Goal: Task Accomplishment & Management: Manage account settings

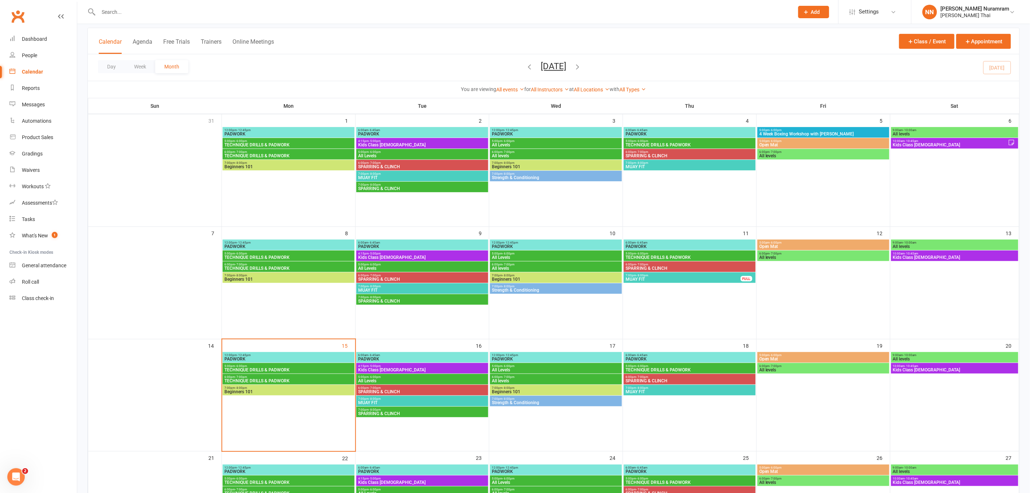
click at [137, 10] on input "text" at bounding box center [442, 12] width 693 height 10
click at [120, 12] on input "text" at bounding box center [442, 12] width 693 height 10
click at [119, 12] on input "text" at bounding box center [442, 12] width 693 height 10
type input "a"
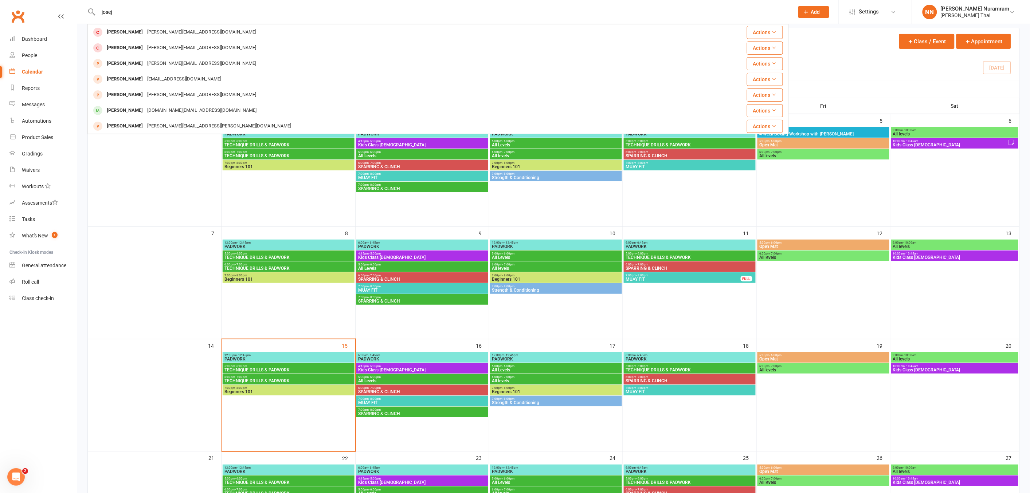
type input "jose"
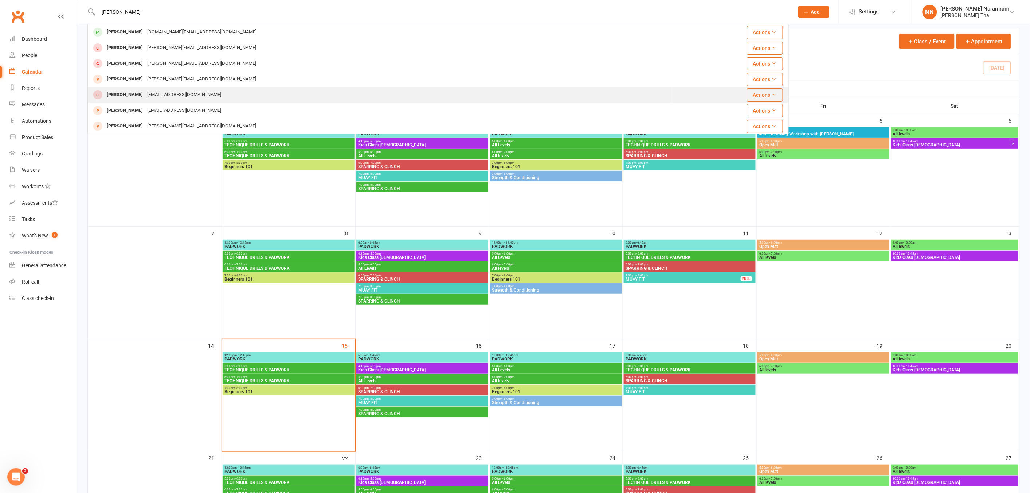
click at [151, 93] on div "Jale.antoniolopezernst@gmail.com" at bounding box center [184, 95] width 78 height 11
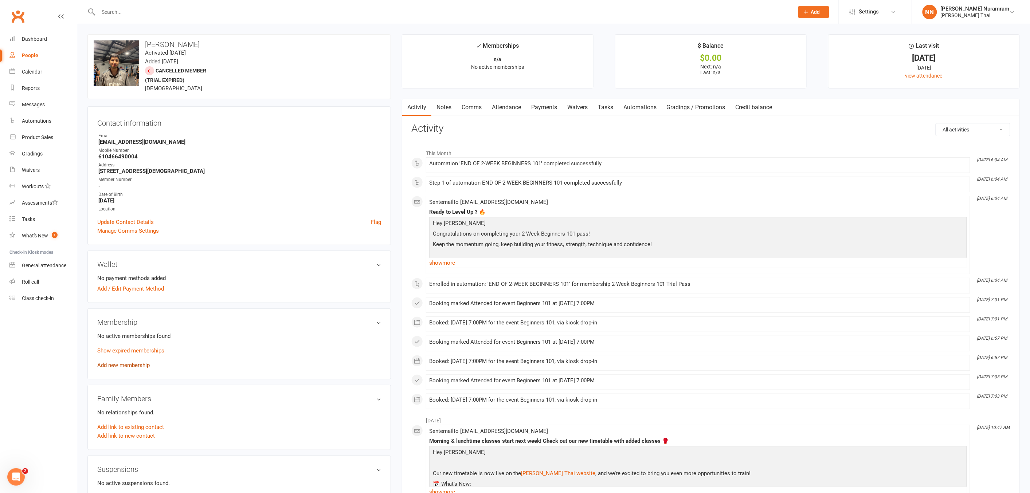
click at [130, 365] on link "Add new membership" at bounding box center [123, 365] width 52 height 7
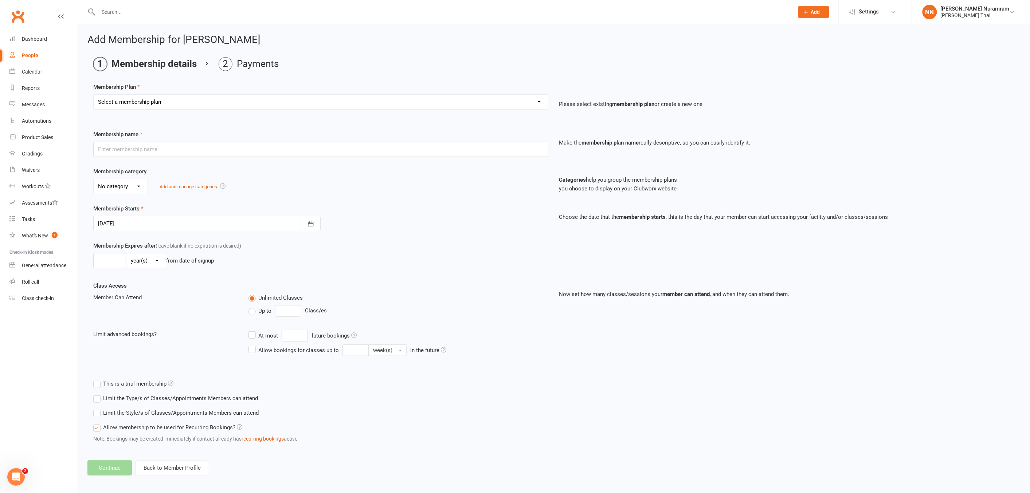
click at [155, 99] on select "Select a membership plan Create new Membership Plan 3 CLASSES A WEEK - $55 week…" at bounding box center [321, 102] width 454 height 15
select select "1"
click at [94, 95] on select "Select a membership plan Create new Membership Plan 3 CLASSES A WEEK - $55 week…" at bounding box center [321, 102] width 454 height 15
type input "3 CLASSES A WEEK - $55 weekly (BONUS 1 WEEK)"
select select "3"
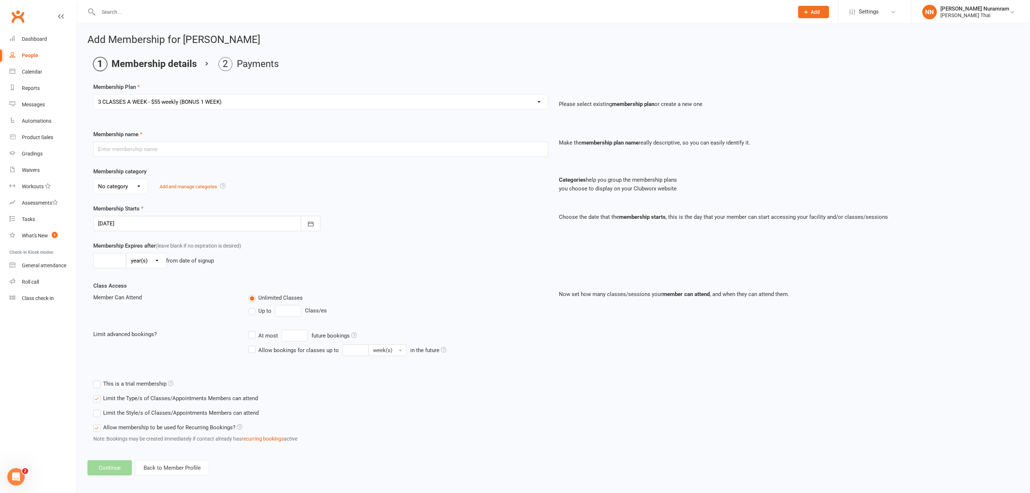
type input "0"
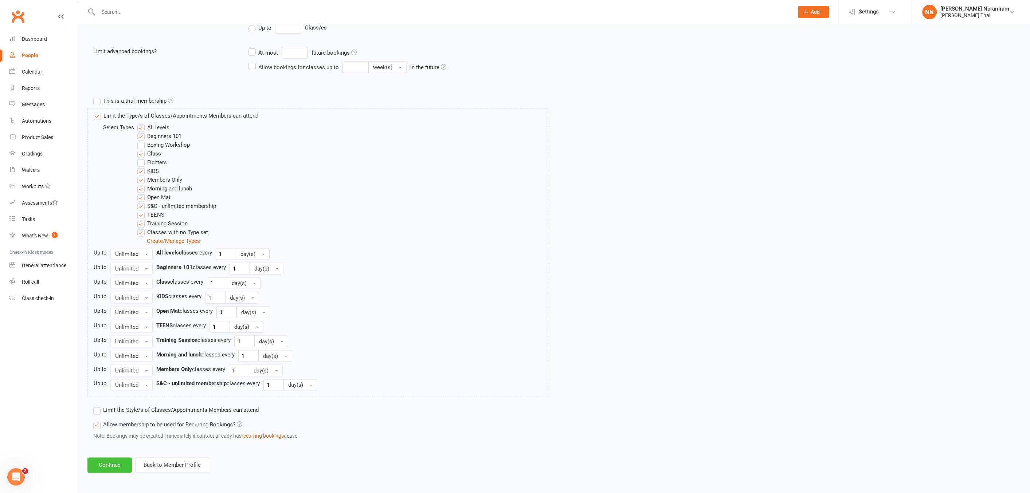
scroll to position [285, 0]
click at [112, 463] on button "Continue" at bounding box center [109, 464] width 44 height 15
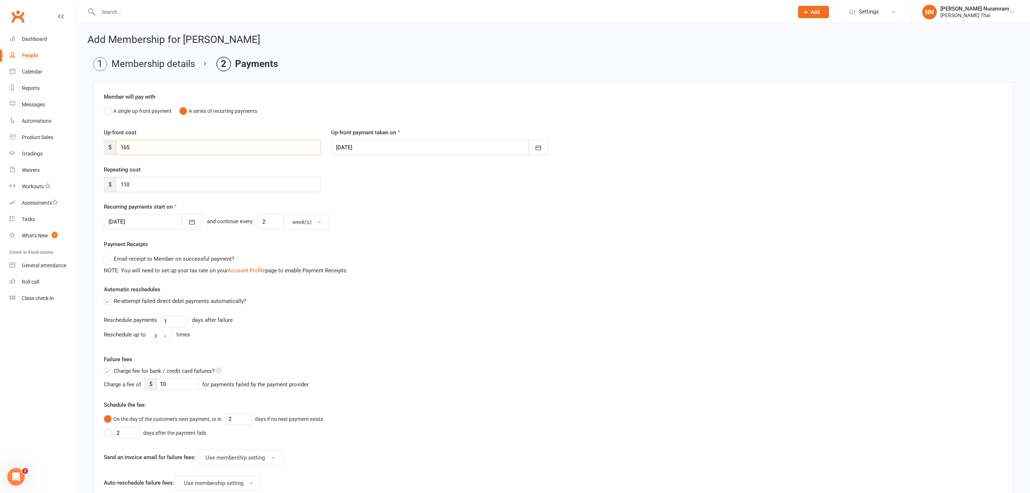
click at [144, 149] on input "165" at bounding box center [218, 147] width 205 height 15
type input "1"
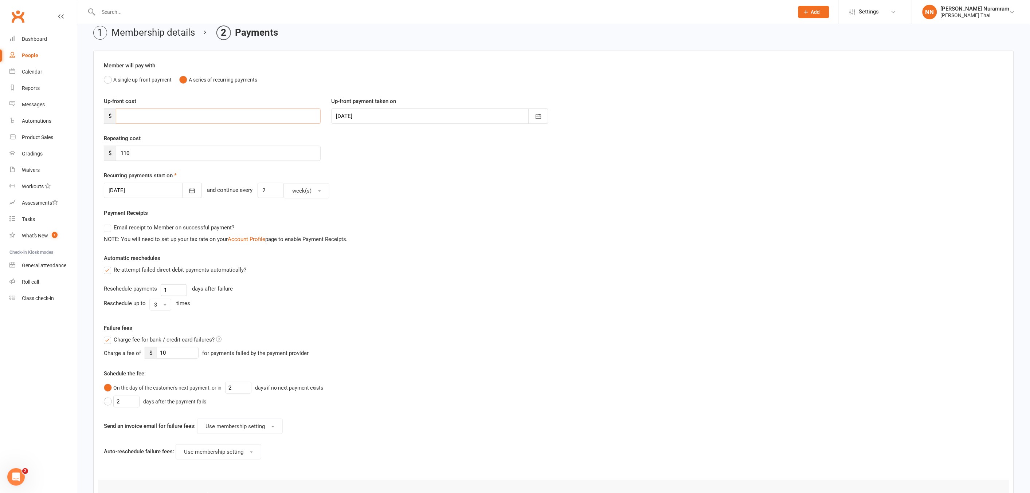
scroll to position [133, 0]
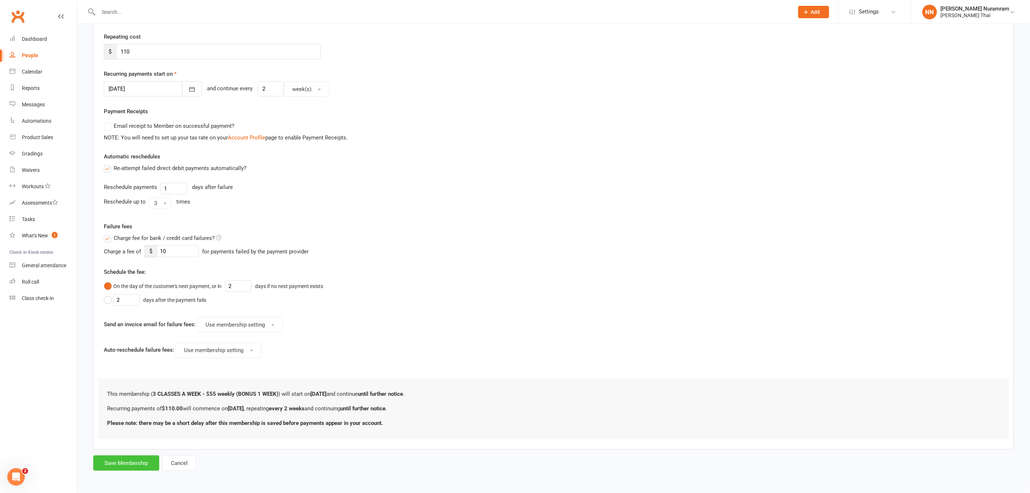
drag, startPoint x: 114, startPoint y: 465, endPoint x: 122, endPoint y: 463, distance: 8.1
click at [114, 465] on button "Save Membership" at bounding box center [126, 463] width 66 height 15
type input "0"
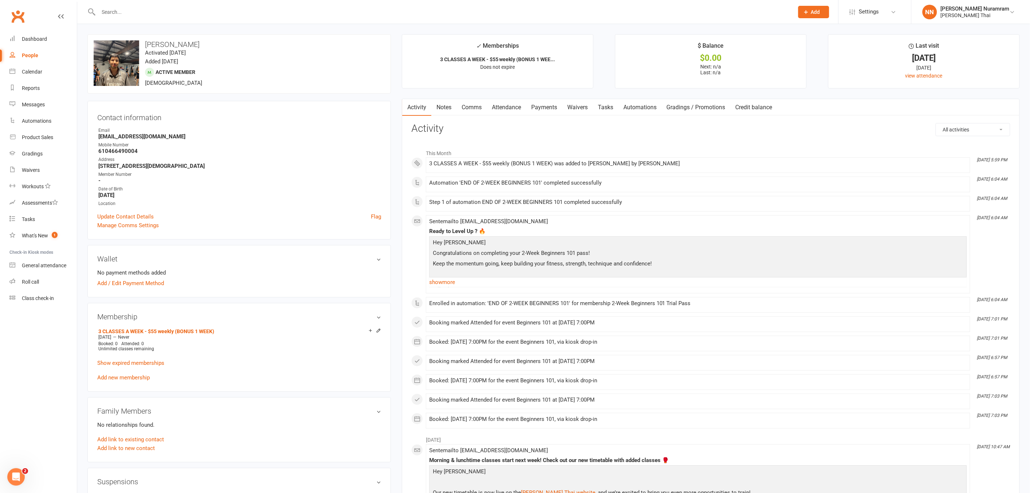
click at [538, 106] on link "Payments" at bounding box center [544, 107] width 36 height 17
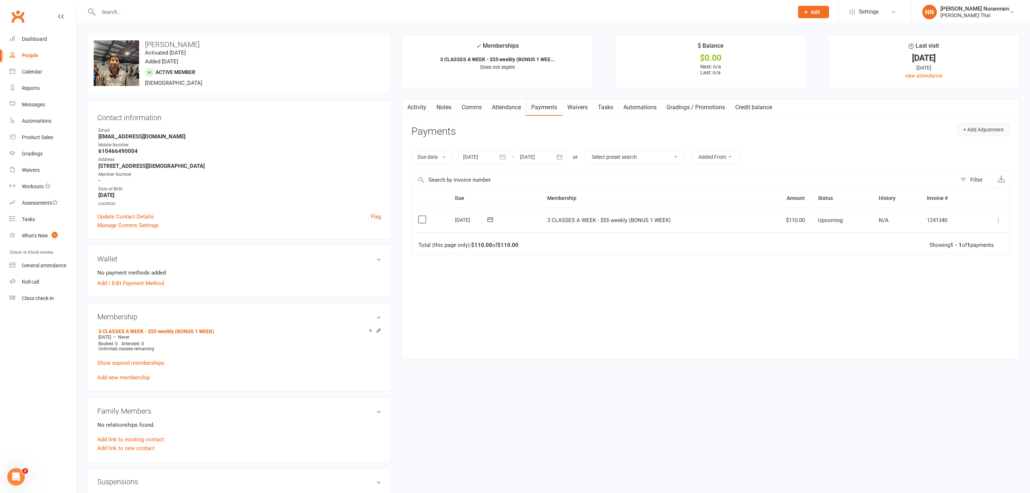
click at [975, 130] on button "+ Add Adjustment" at bounding box center [983, 129] width 53 height 13
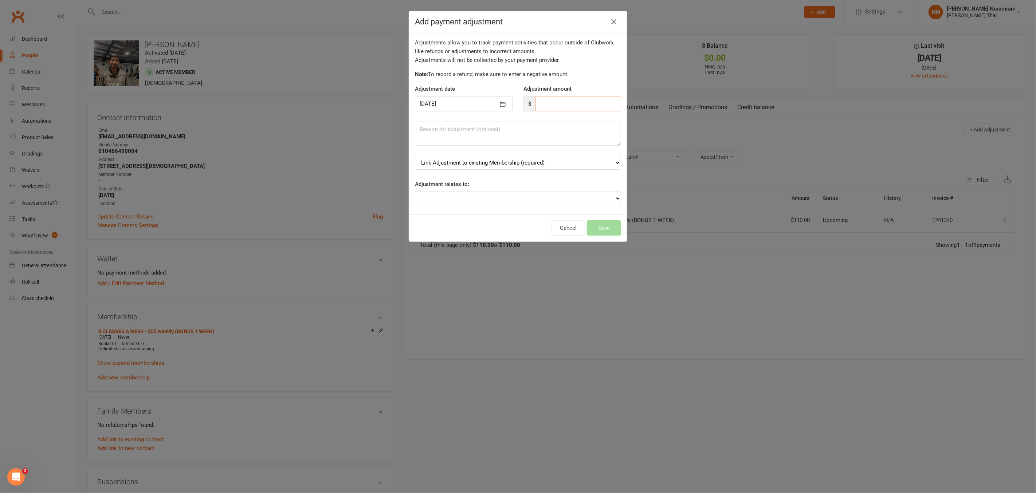
click at [544, 101] on input "number" at bounding box center [579, 103] width 86 height 15
type input "6"
type input "165"
click at [508, 129] on textarea at bounding box center [518, 134] width 206 height 24
click at [553, 159] on select "Link Adjustment to existing Membership (required) 3 CLASSES A WEEK - $55 weekly…" at bounding box center [518, 163] width 206 height 14
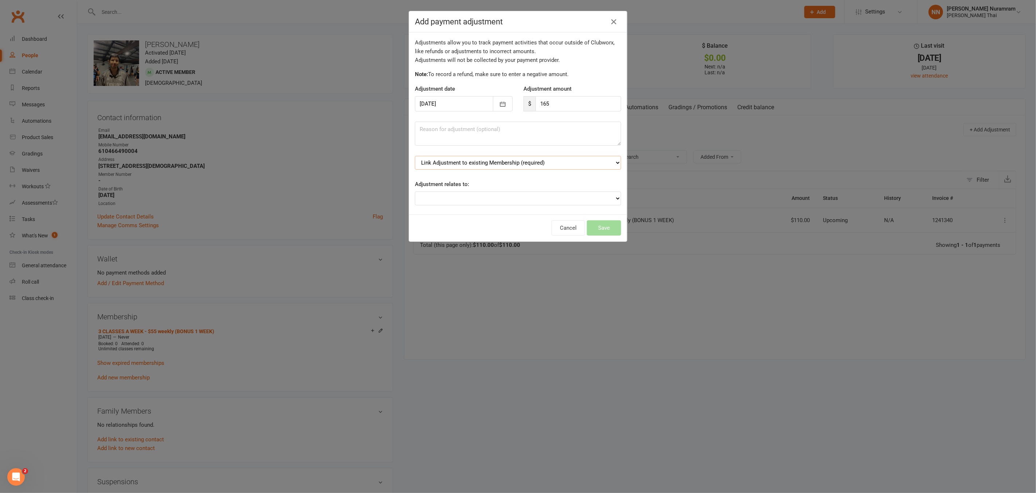
select select "0"
click at [415, 156] on select "Link Adjustment to existing Membership (required) 3 CLASSES A WEEK - $55 weekly…" at bounding box center [518, 163] width 206 height 14
click at [596, 230] on button "Save" at bounding box center [604, 227] width 34 height 15
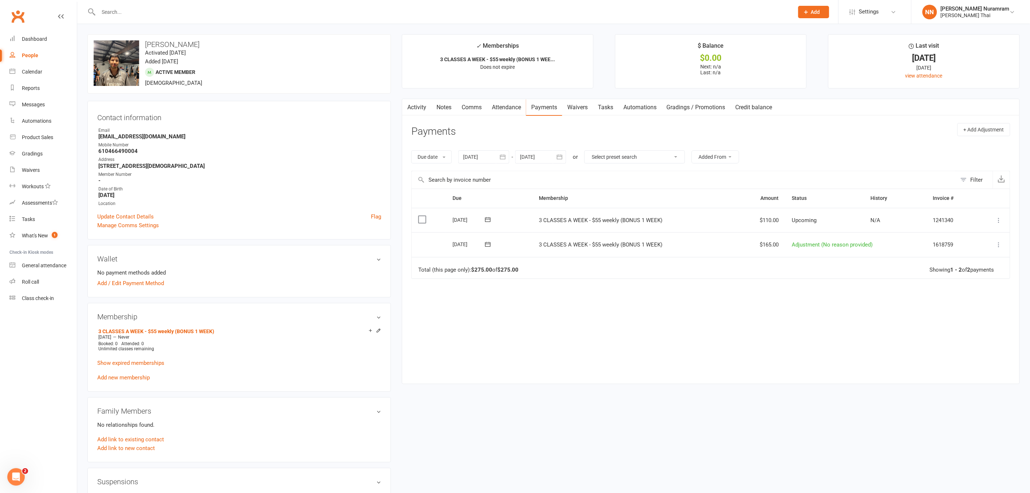
click at [311, 19] on div at bounding box center [437, 12] width 701 height 24
click at [162, 15] on input "text" at bounding box center [442, 12] width 693 height 10
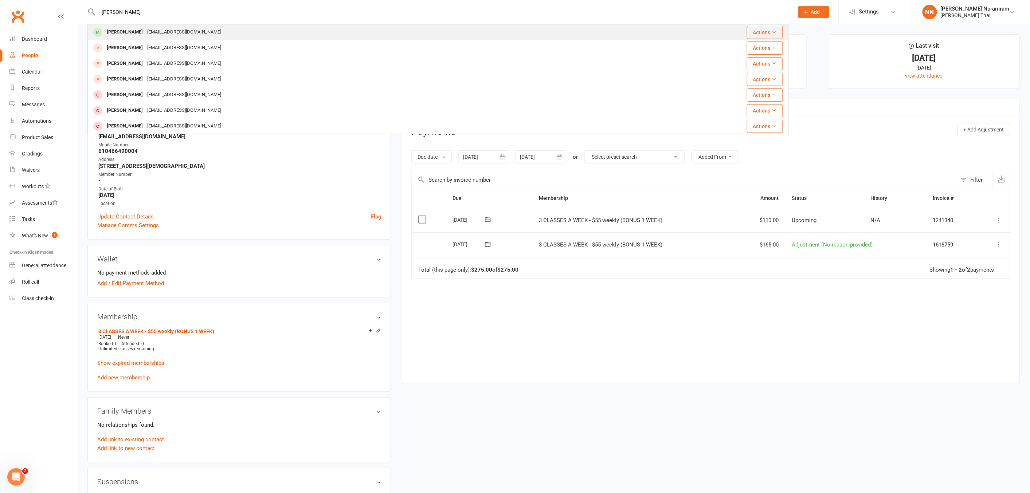
type input "marco ferna"
click at [166, 31] on div "Neo0347@gmail.com" at bounding box center [184, 32] width 78 height 11
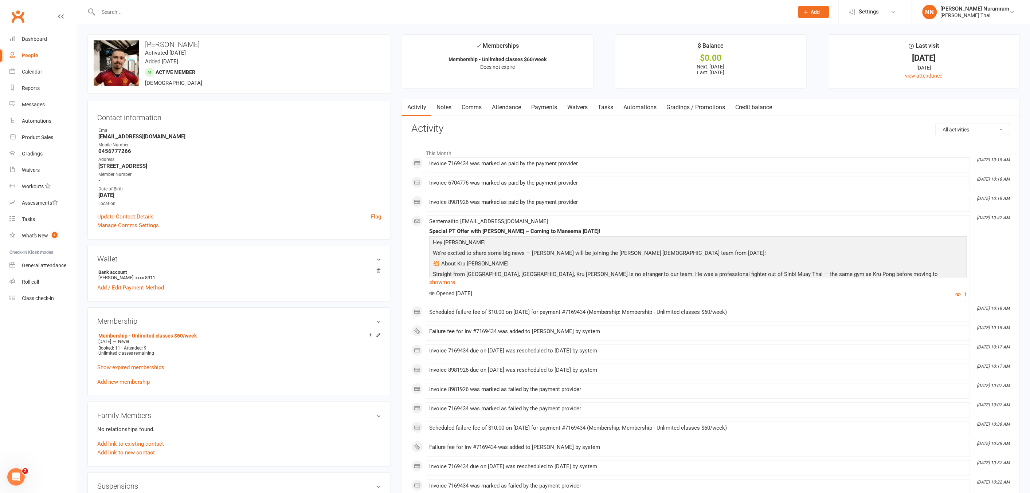
click at [534, 104] on link "Payments" at bounding box center [544, 107] width 36 height 17
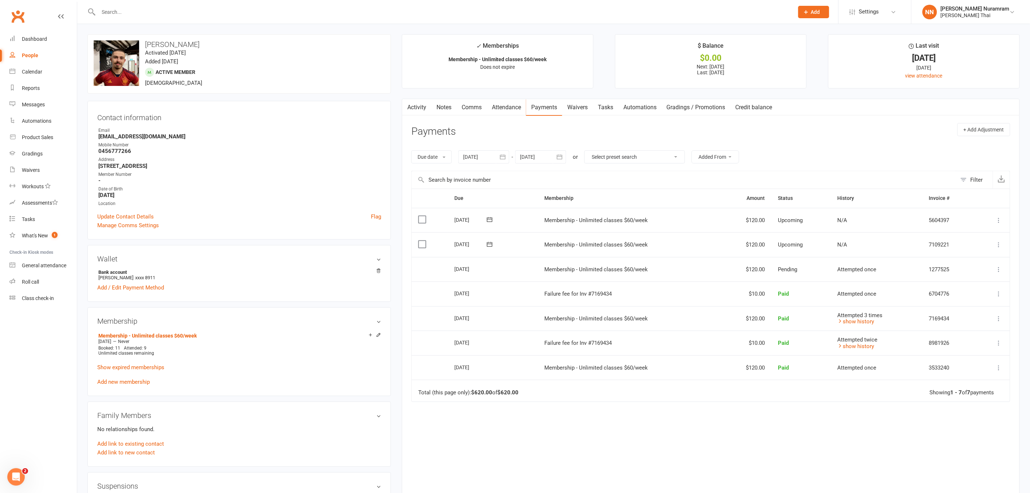
click at [812, 406] on div "Due Contact Membership Amount Status History Invoice # Select this 10 Oct 2025 …" at bounding box center [710, 342] width 599 height 307
click at [857, 322] on link "show history" at bounding box center [856, 321] width 37 height 7
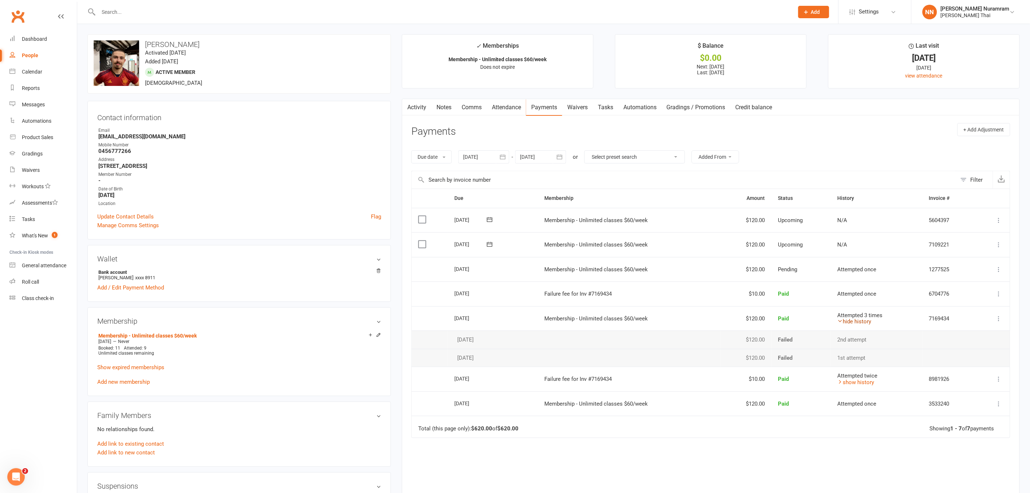
click at [858, 321] on link "hide history" at bounding box center [855, 321] width 34 height 7
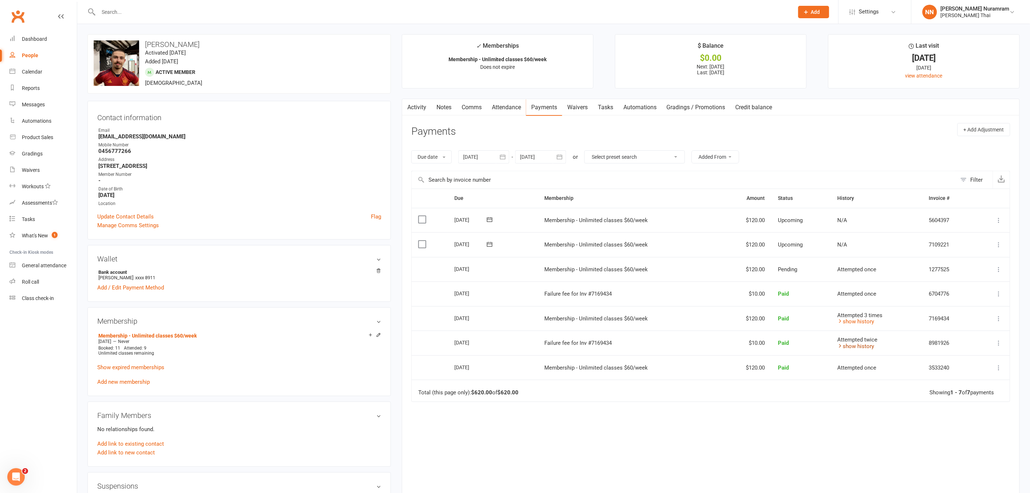
click at [853, 346] on link "show history" at bounding box center [856, 346] width 37 height 7
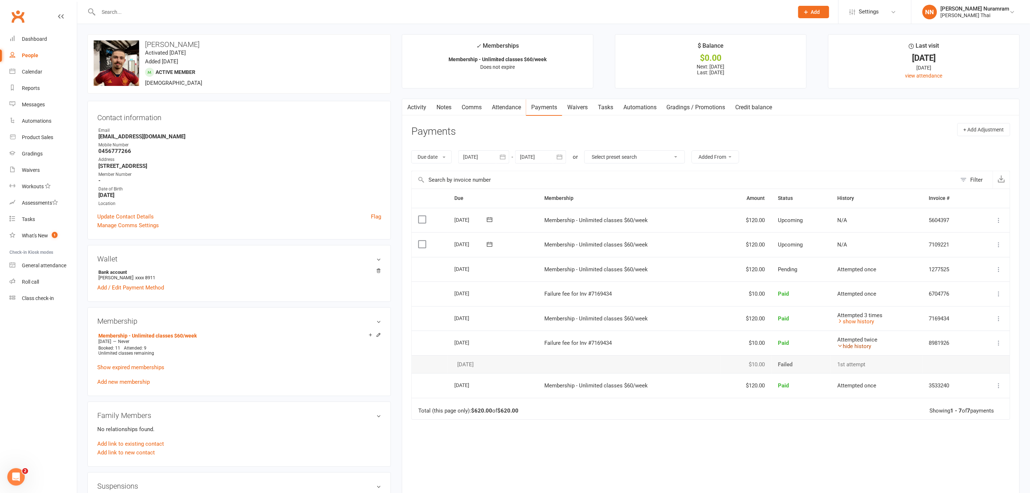
click at [854, 344] on link "hide history" at bounding box center [855, 346] width 34 height 7
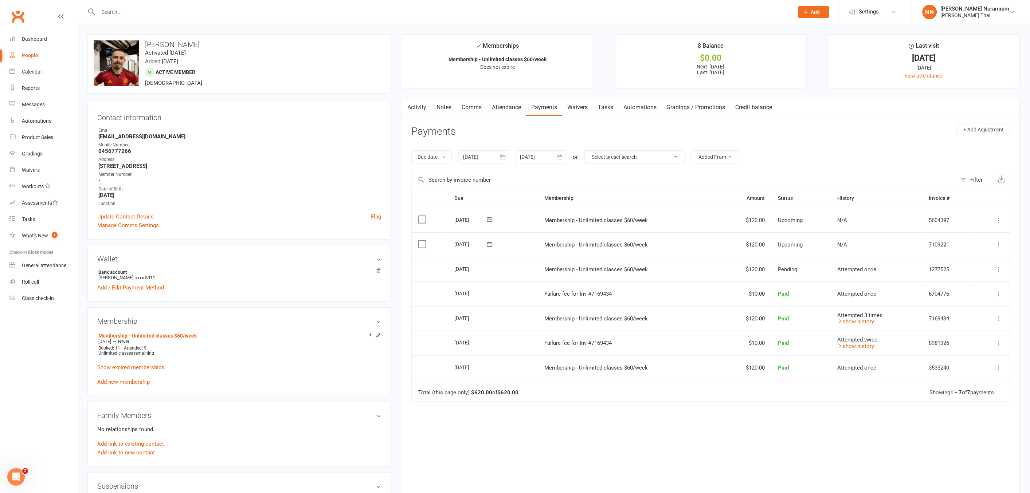
click at [998, 269] on icon at bounding box center [998, 269] width 7 height 7
click at [866, 401] on td "Total (this page only): $620.00 of $620.00 Showing 1 - 7 of 7 payments" at bounding box center [711, 391] width 598 height 22
click at [107, 12] on input "text" at bounding box center [442, 12] width 693 height 10
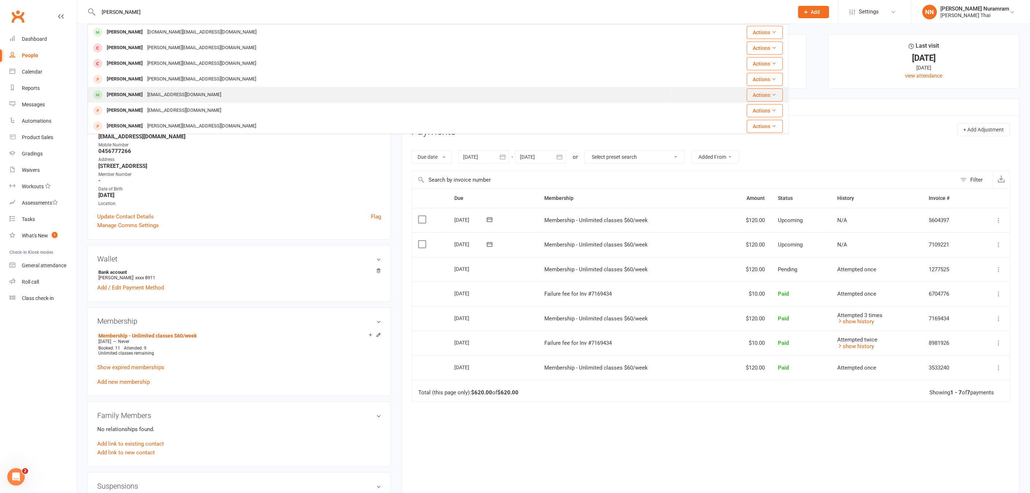
type input "jose"
click at [112, 91] on div "[PERSON_NAME]" at bounding box center [125, 95] width 40 height 11
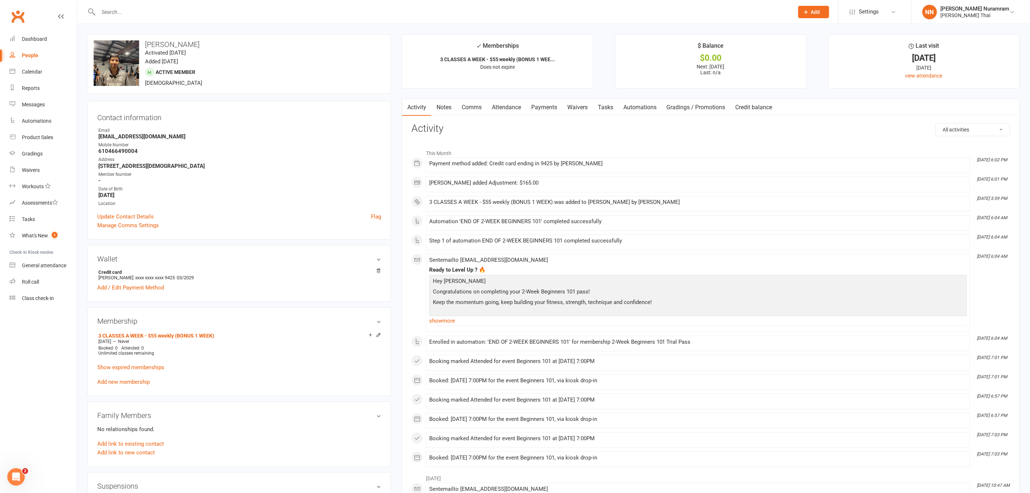
click at [552, 107] on link "Payments" at bounding box center [544, 107] width 36 height 17
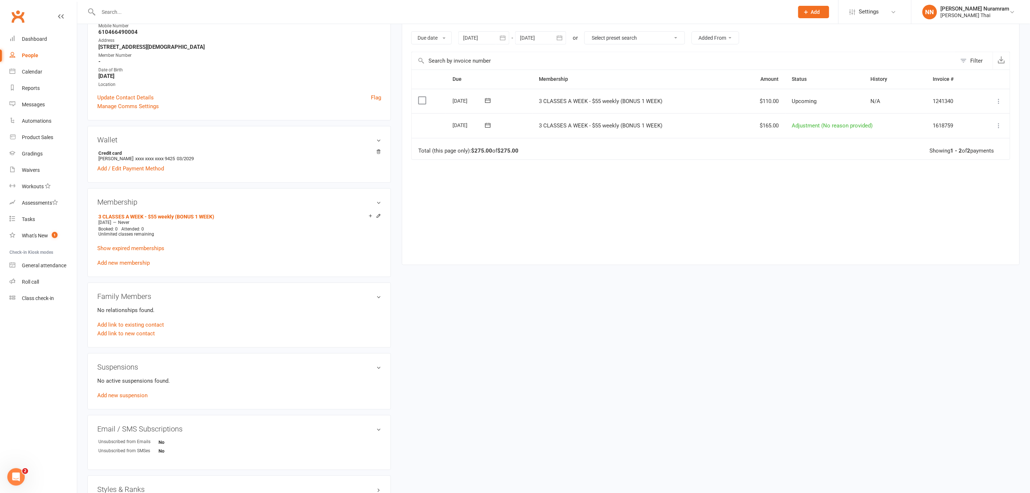
scroll to position [214, 0]
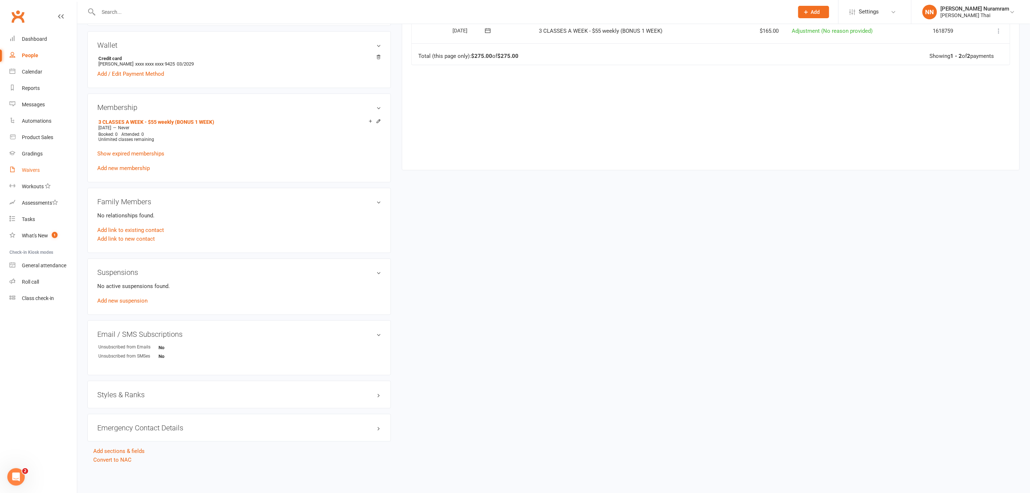
click at [35, 166] on link "Waivers" at bounding box center [42, 170] width 67 height 16
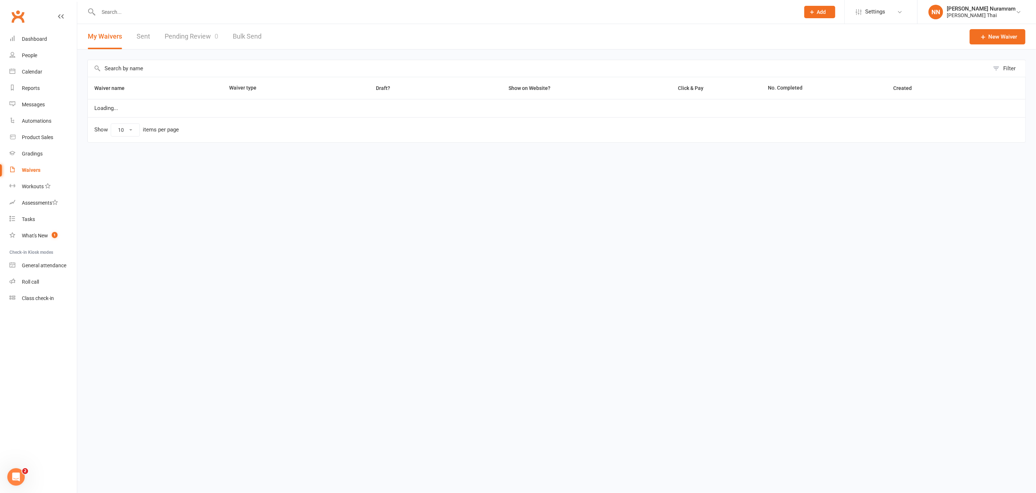
click at [125, 14] on input "text" at bounding box center [445, 12] width 699 height 10
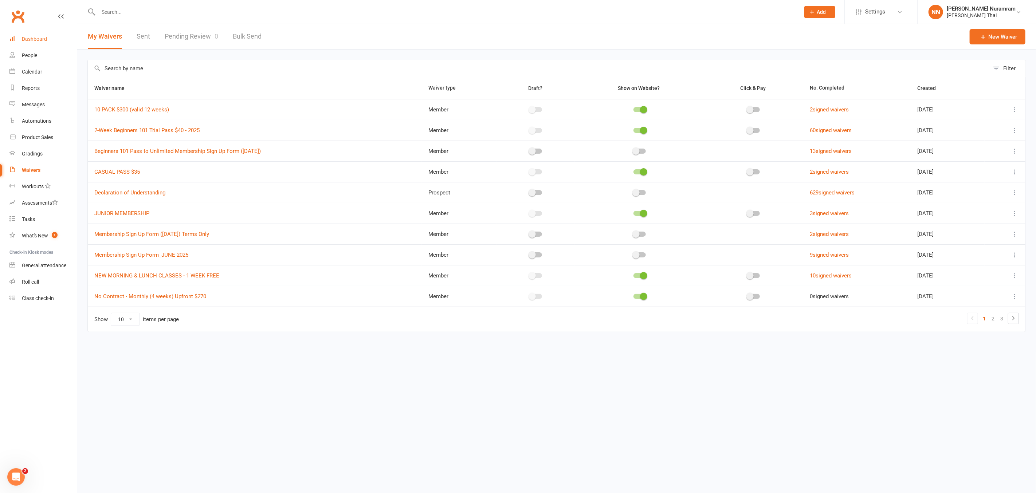
click at [40, 41] on div "Dashboard" at bounding box center [34, 39] width 25 height 6
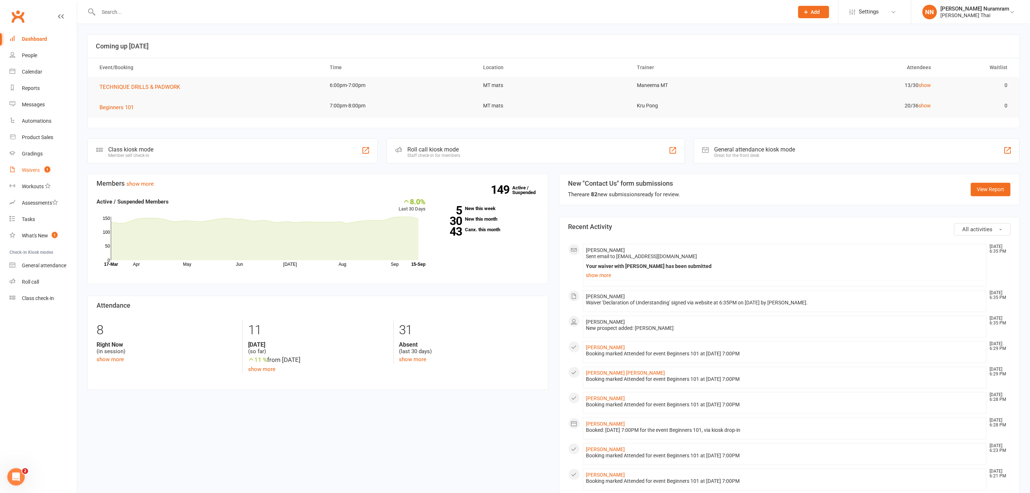
click at [28, 168] on div "Waivers" at bounding box center [31, 170] width 18 height 6
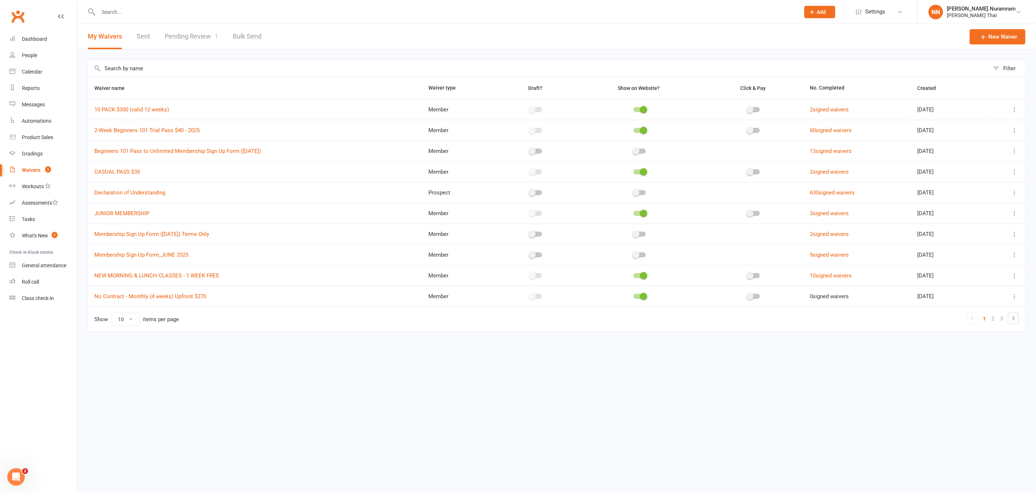
click at [184, 31] on link "Pending Review 1" at bounding box center [192, 36] width 54 height 25
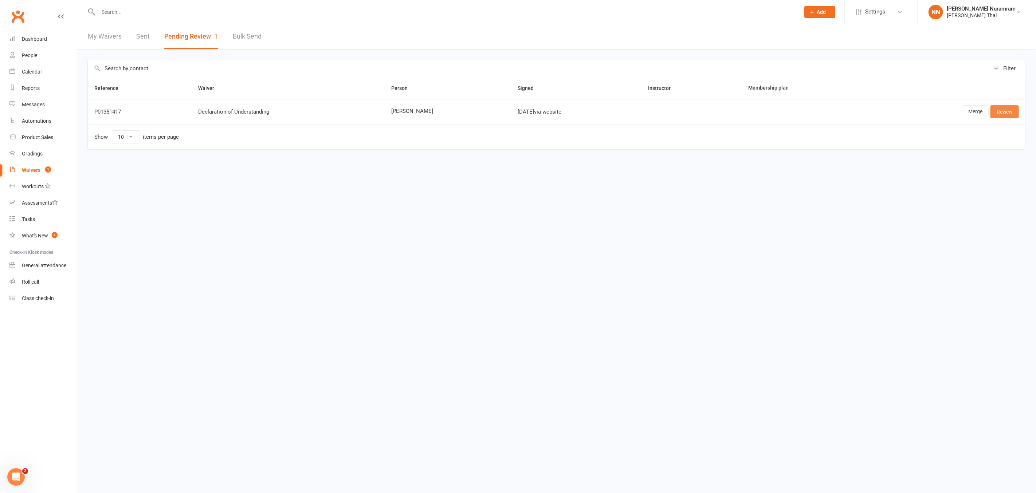
click at [997, 110] on link "Review" at bounding box center [1005, 111] width 28 height 13
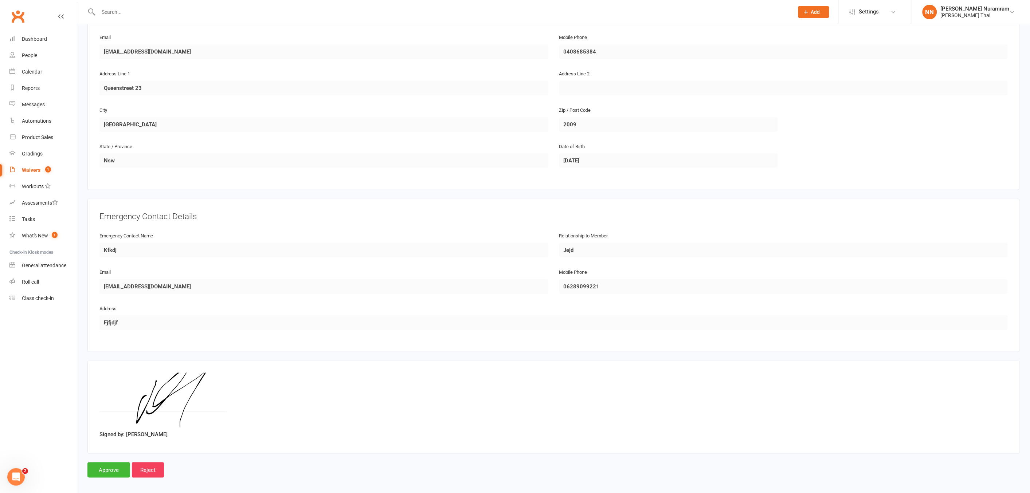
scroll to position [164, 0]
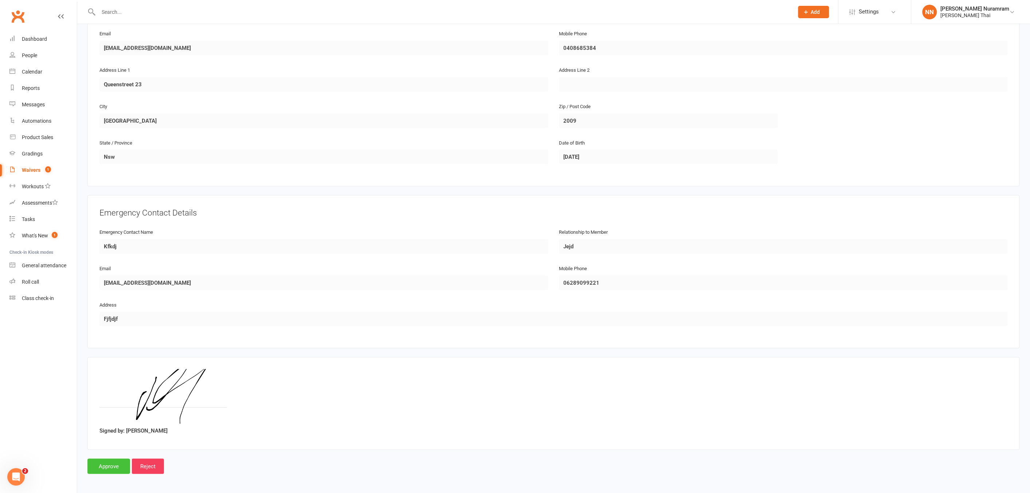
click at [106, 465] on input "Approve" at bounding box center [108, 466] width 43 height 15
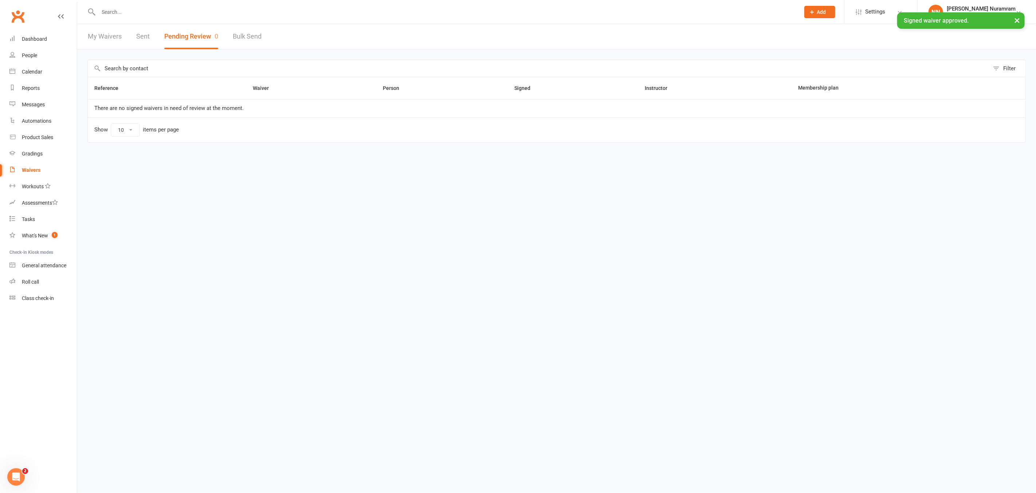
click at [150, 12] on div "× Signed waiver approved." at bounding box center [513, 12] width 1027 height 0
click at [105, 12] on div "× Signed waiver approved." at bounding box center [513, 12] width 1027 height 0
click at [107, 12] on ui-view "Prospect Member Non-attending contact Class / event Appointment Grading event T…" at bounding box center [518, 82] width 1036 height 161
click at [107, 12] on input "text" at bounding box center [445, 12] width 699 height 10
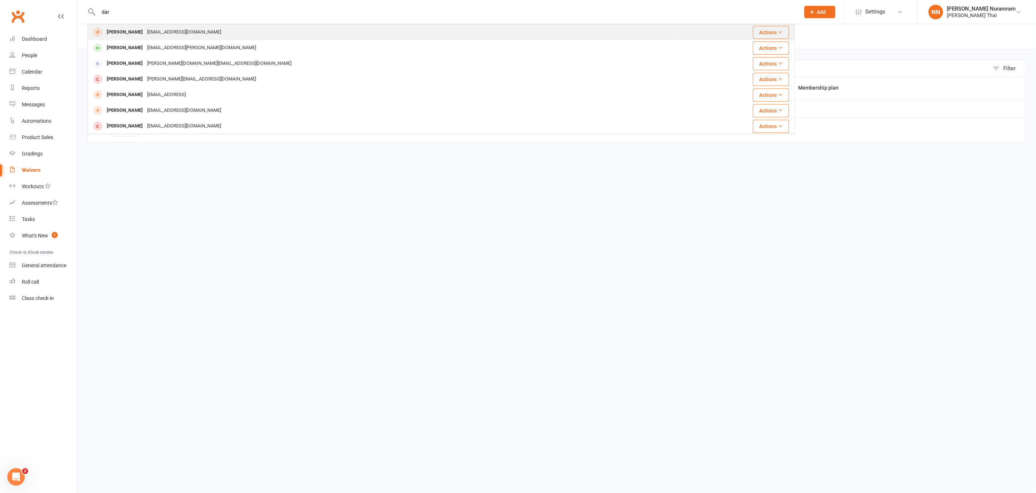
type input "dar"
click at [168, 31] on div "[EMAIL_ADDRESS][DOMAIN_NAME]" at bounding box center [184, 32] width 78 height 11
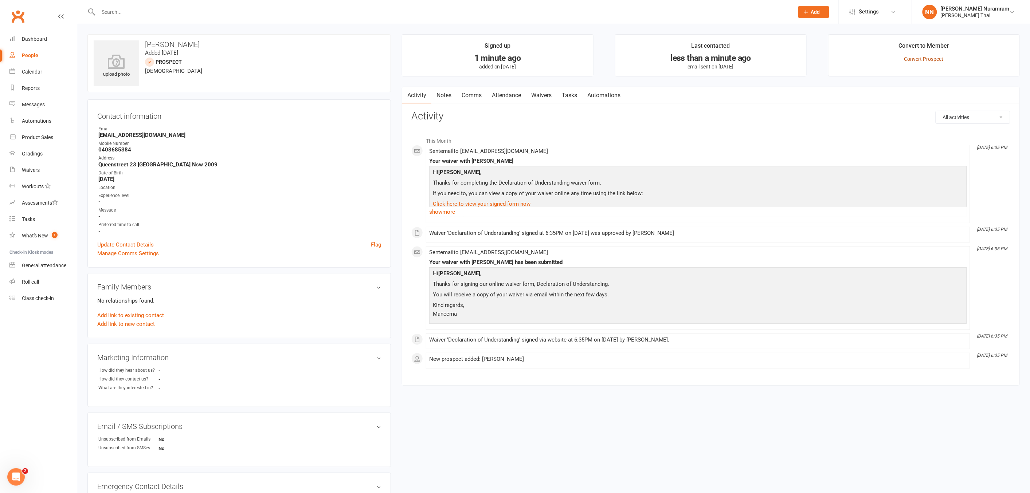
click at [923, 57] on link "Convert Prospect" at bounding box center [923, 59] width 39 height 6
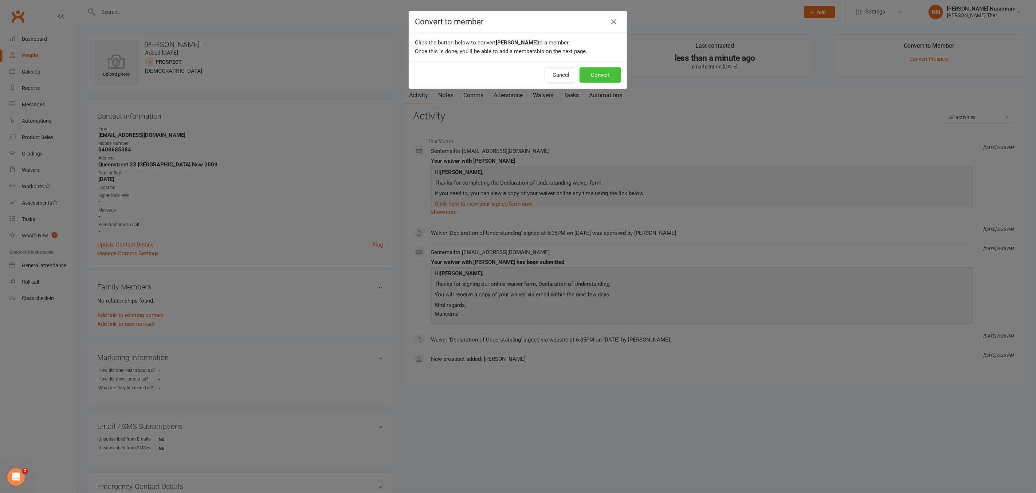
click at [596, 71] on button "Convert" at bounding box center [601, 74] width 42 height 15
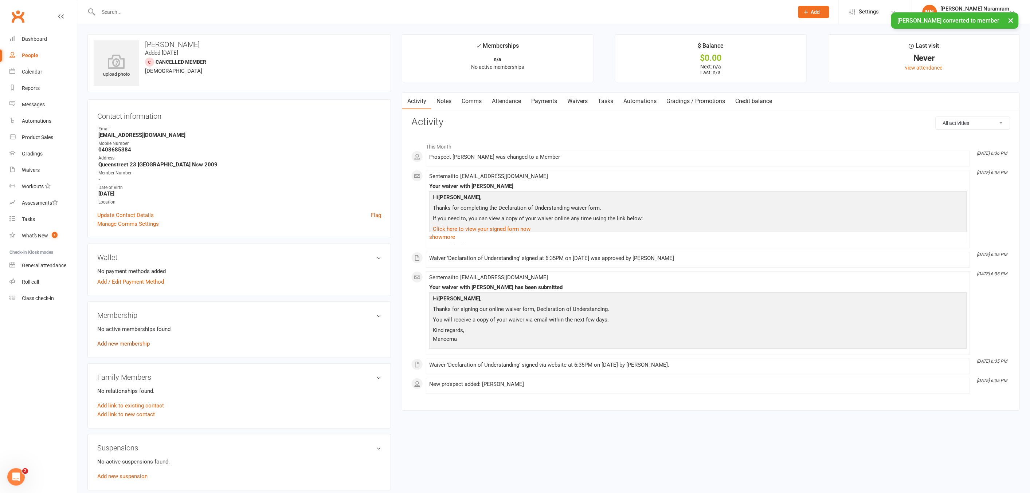
click at [124, 342] on link "Add new membership" at bounding box center [123, 344] width 52 height 7
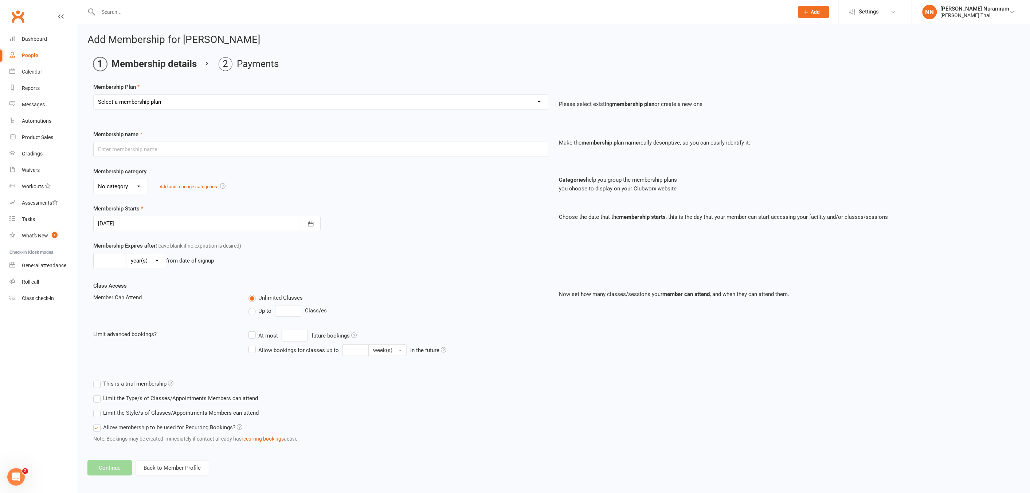
click at [202, 102] on select "Select a membership plan Create new Membership Plan 3 CLASSES A WEEK - $55 week…" at bounding box center [321, 102] width 454 height 15
select select "12"
click at [94, 95] on select "Select a membership plan Create new Membership Plan 3 CLASSES A WEEK - $55 week…" at bounding box center [321, 102] width 454 height 15
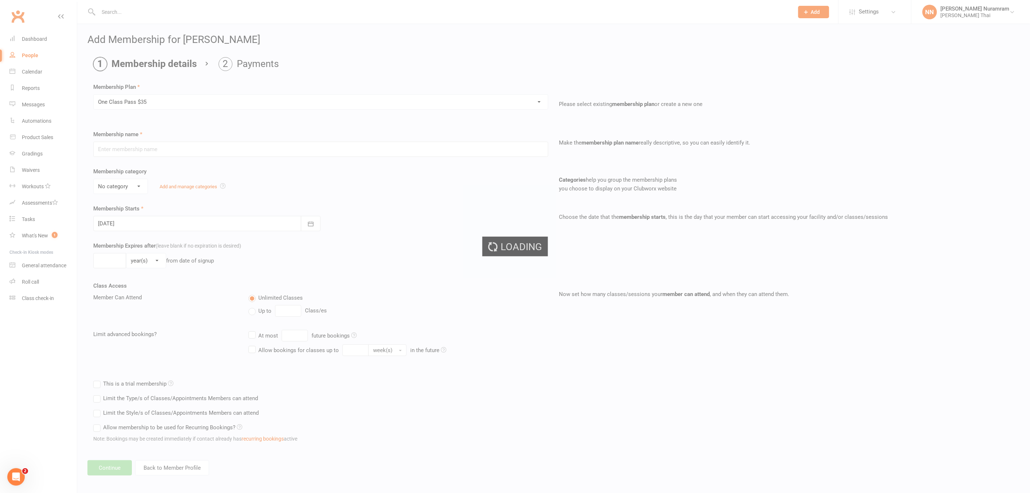
type input "One Class Pass $35"
select select "1"
type input "1"
select select "1"
type input "1"
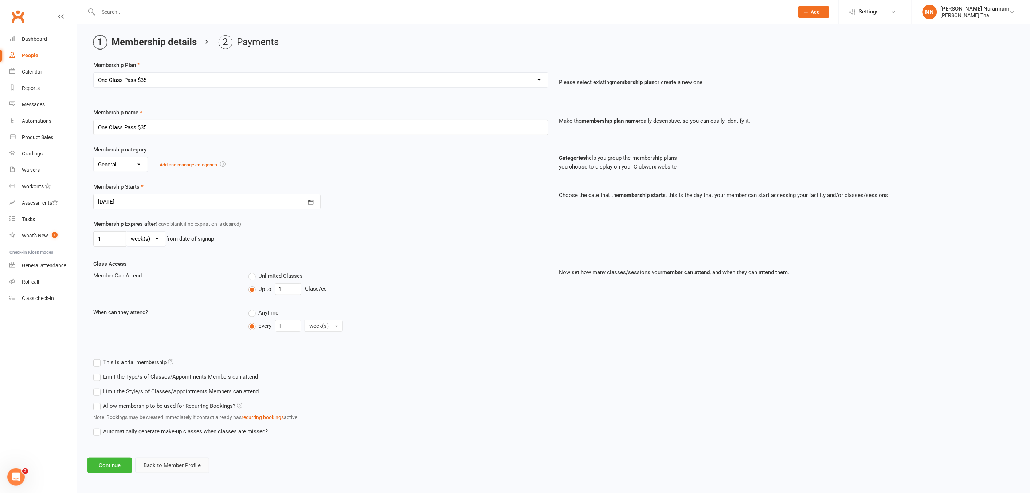
scroll to position [23, 0]
click at [101, 463] on button "Continue" at bounding box center [109, 464] width 44 height 15
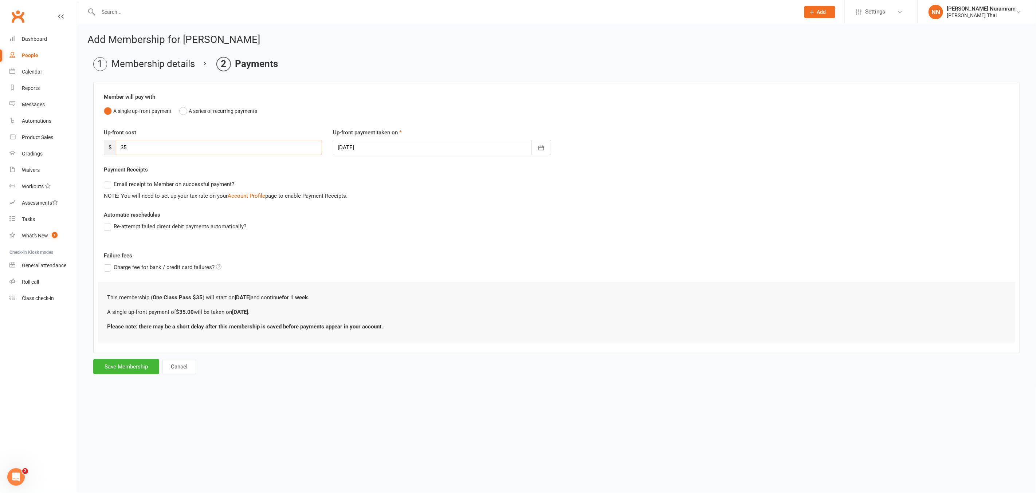
click at [232, 150] on input "35" at bounding box center [219, 147] width 206 height 15
type input "3"
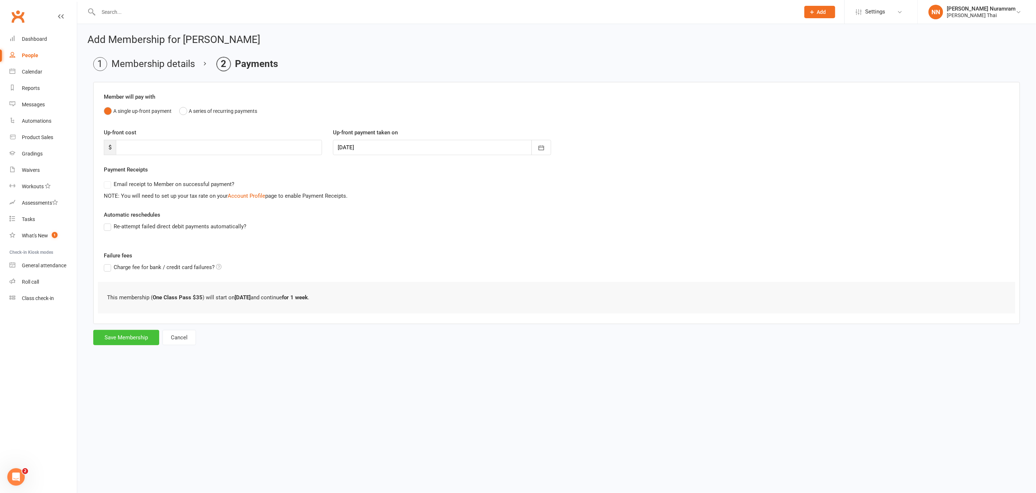
click at [141, 337] on button "Save Membership" at bounding box center [126, 337] width 66 height 15
type input "0"
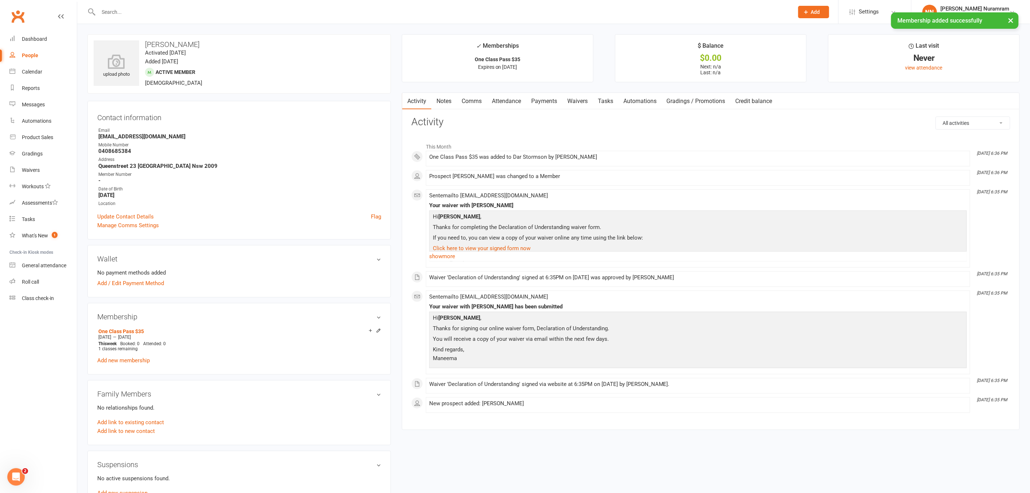
click at [538, 98] on link "Payments" at bounding box center [544, 101] width 36 height 17
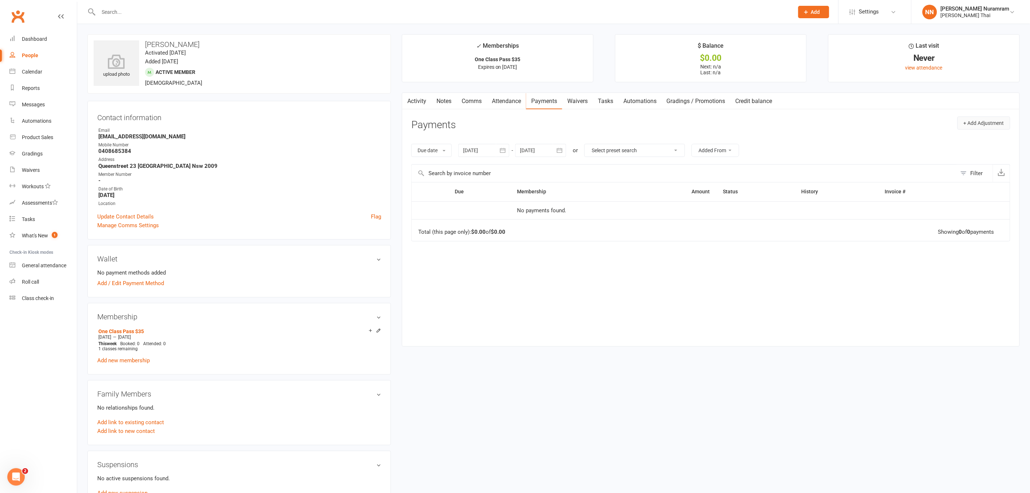
click at [984, 118] on button "+ Add Adjustment" at bounding box center [983, 123] width 53 height 13
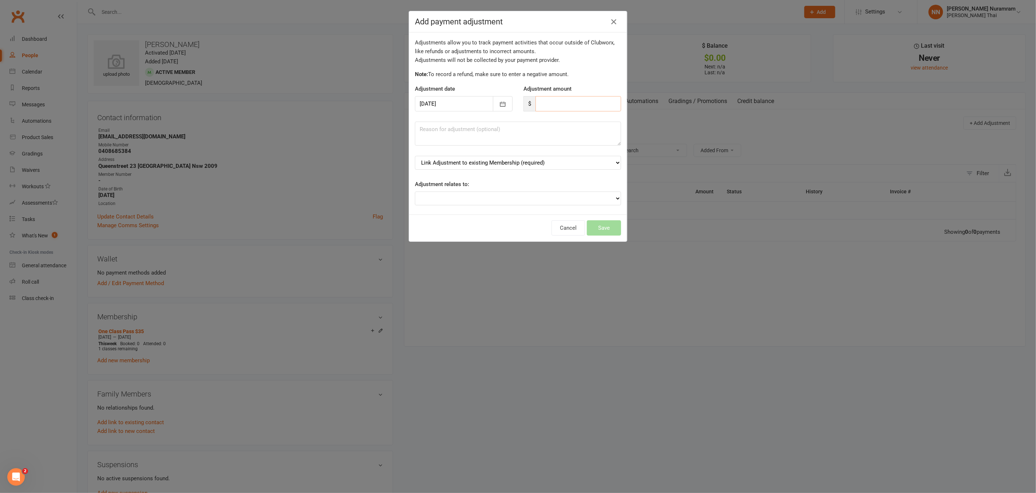
click at [571, 101] on input "number" at bounding box center [579, 103] width 86 height 15
type input "35"
click at [598, 164] on select "Link Adjustment to existing Membership (required) One Class Pass $35 (starts: […" at bounding box center [518, 163] width 206 height 14
select select "0"
click at [415, 156] on select "Link Adjustment to existing Membership (required) One Class Pass $35 (starts: […" at bounding box center [518, 163] width 206 height 14
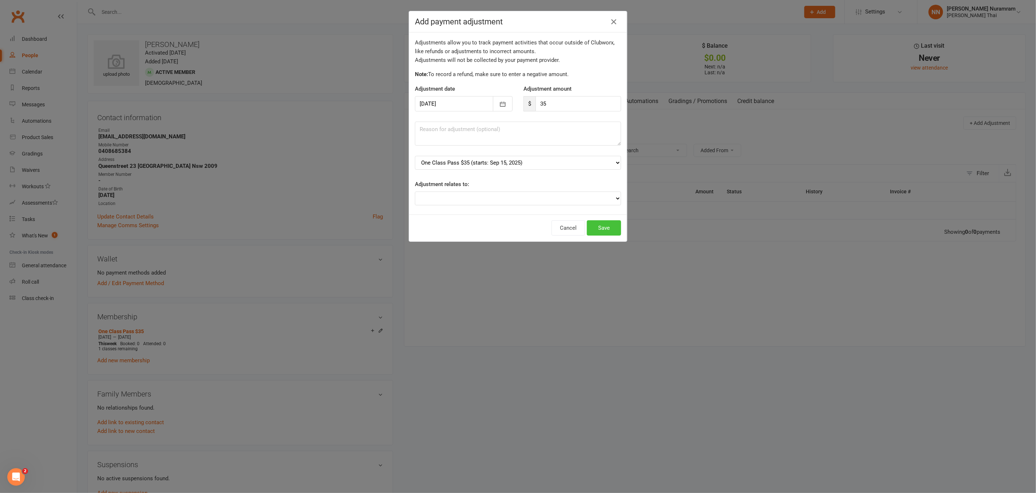
click at [595, 230] on button "Save" at bounding box center [604, 227] width 34 height 15
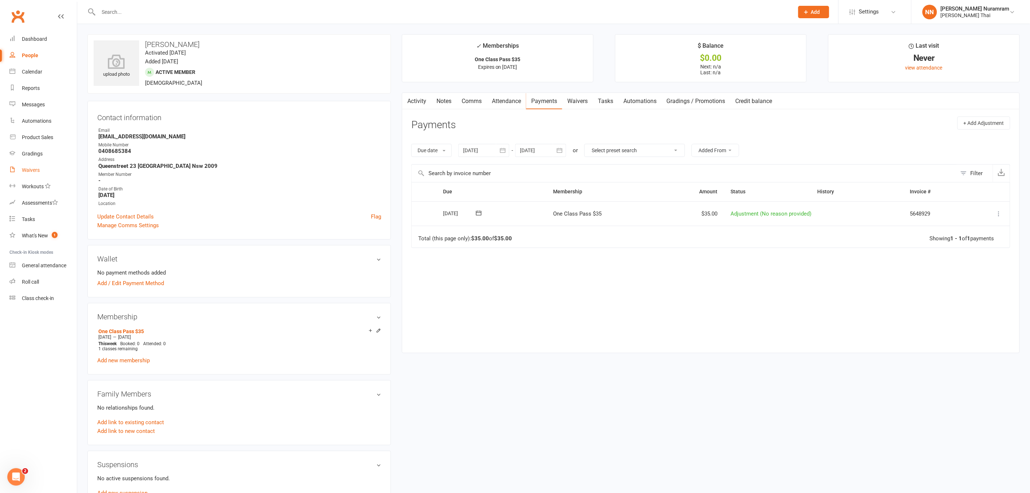
click at [48, 166] on link "Waivers" at bounding box center [42, 170] width 67 height 16
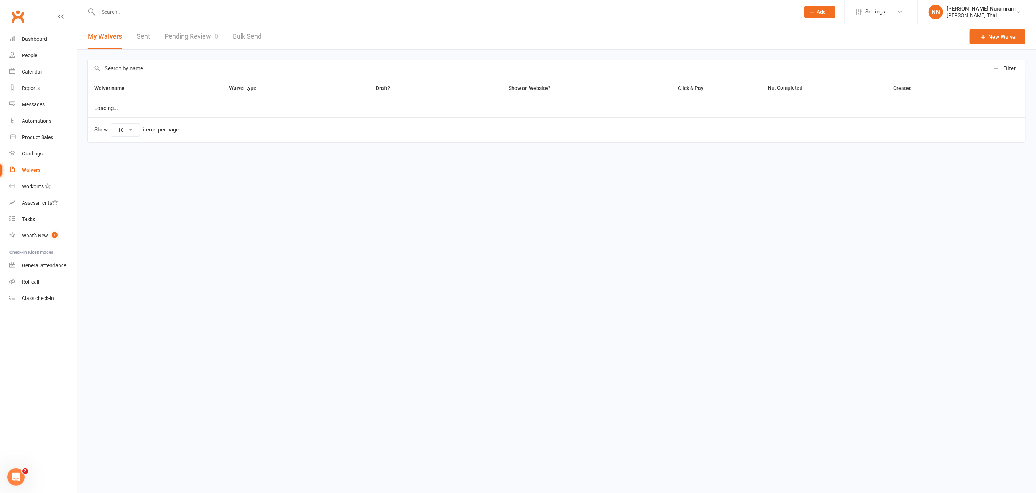
click at [179, 31] on link "Pending Review 0" at bounding box center [192, 36] width 54 height 25
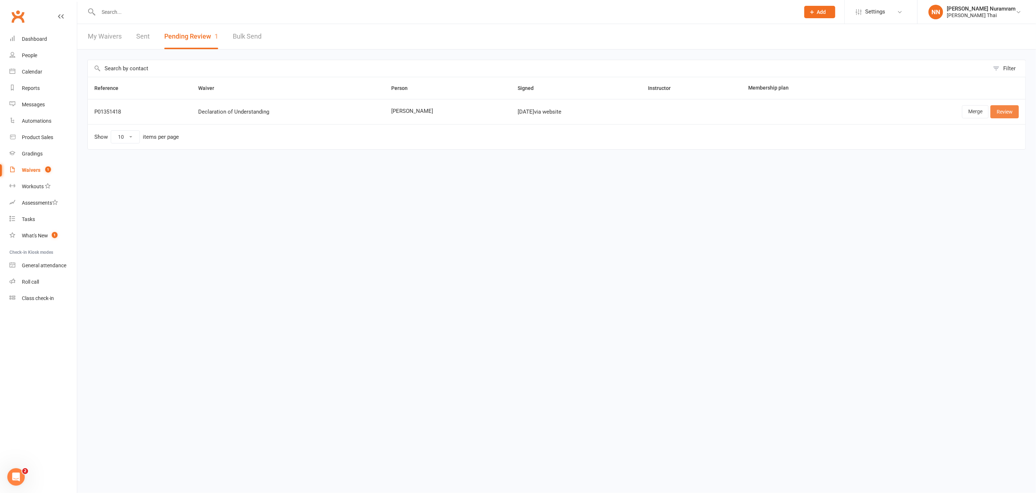
click at [1008, 112] on link "Review" at bounding box center [1005, 111] width 28 height 13
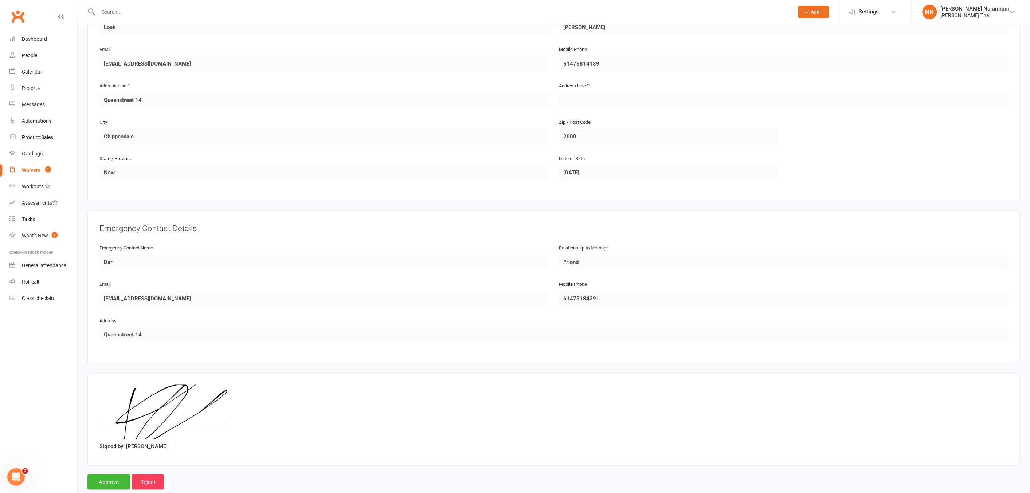
scroll to position [164, 0]
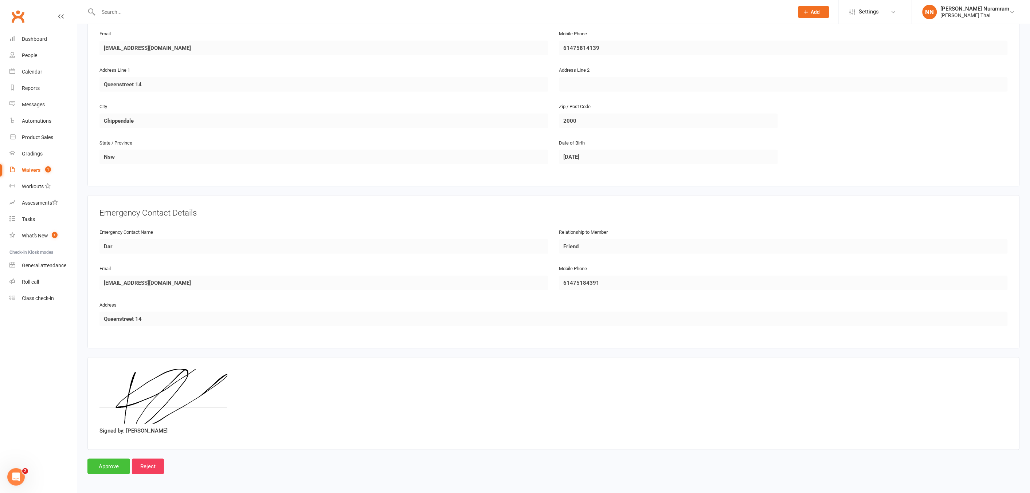
click at [105, 465] on input "Approve" at bounding box center [108, 466] width 43 height 15
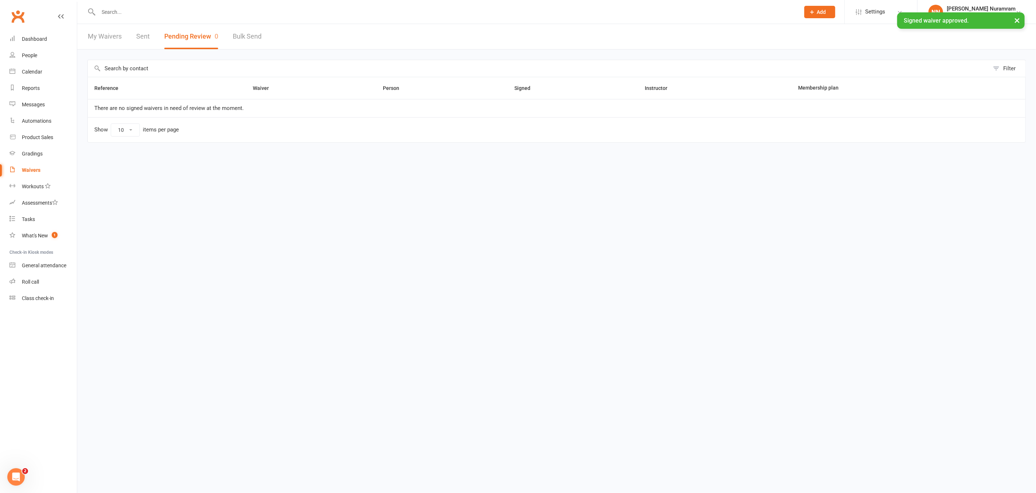
click at [115, 9] on input "text" at bounding box center [445, 12] width 699 height 10
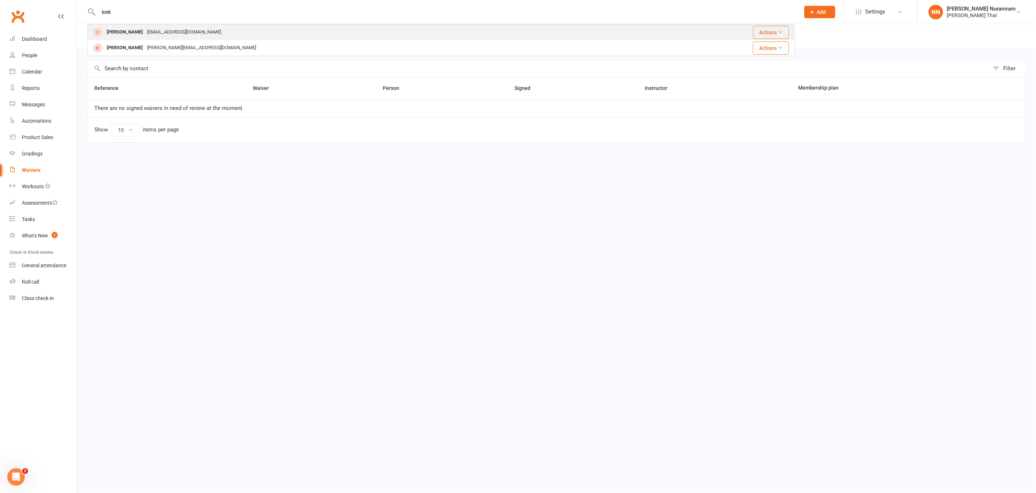
type input "loek"
click at [126, 31] on div "[PERSON_NAME]" at bounding box center [125, 32] width 40 height 11
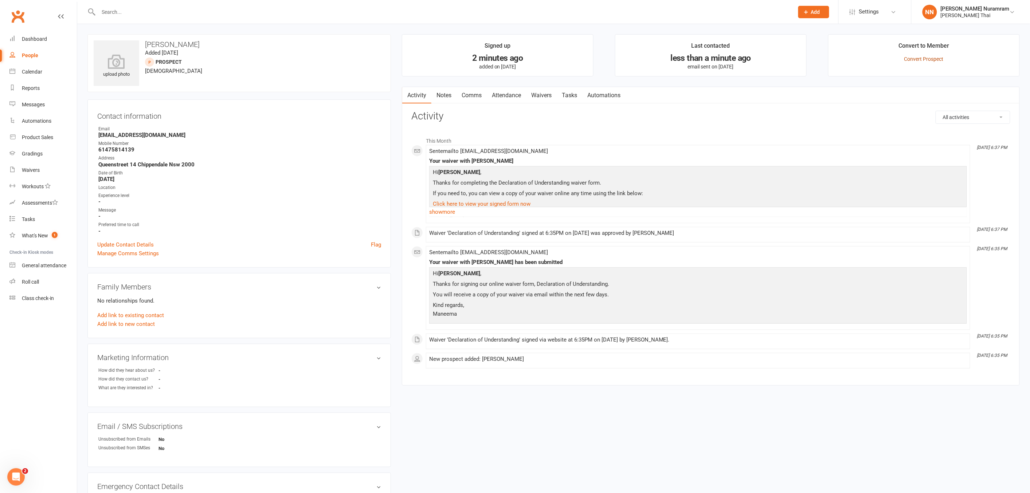
click at [917, 57] on link "Convert Prospect" at bounding box center [923, 59] width 39 height 6
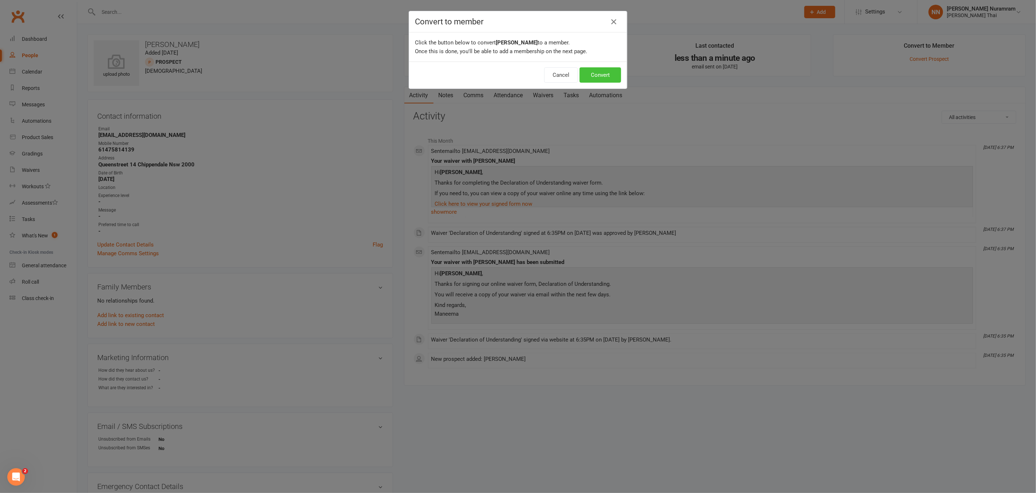
click at [589, 77] on button "Convert" at bounding box center [601, 74] width 42 height 15
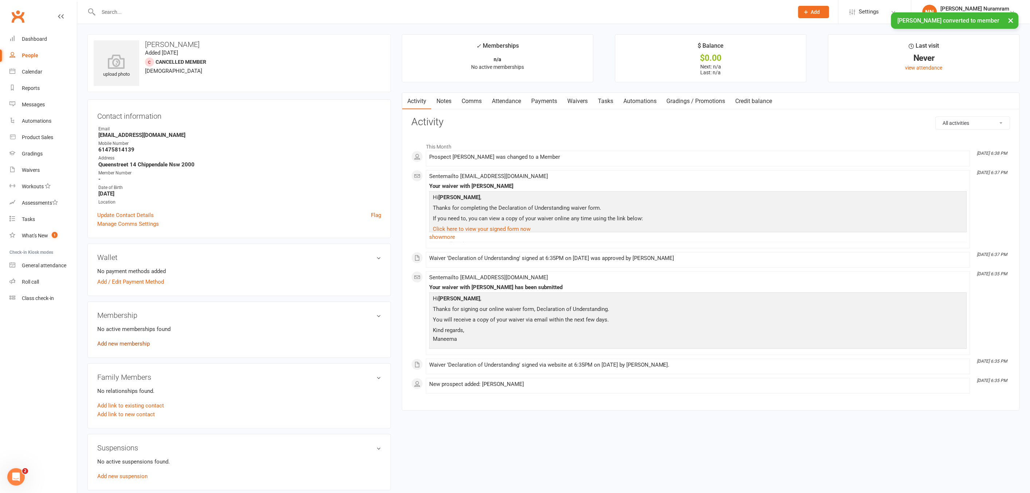
click at [124, 341] on link "Add new membership" at bounding box center [123, 344] width 52 height 7
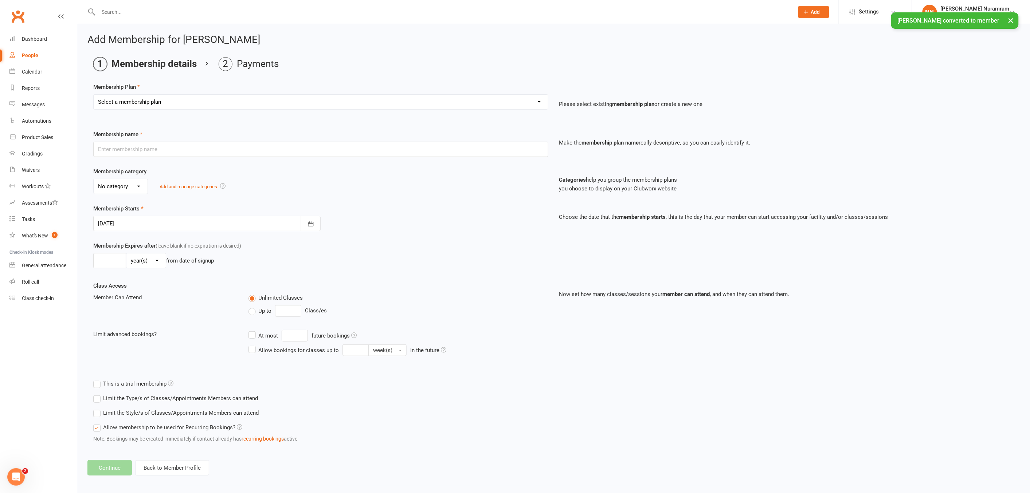
click at [164, 98] on select "Select a membership plan Create new Membership Plan 3 CLASSES A WEEK - $55 week…" at bounding box center [321, 102] width 454 height 15
select select "12"
click at [94, 95] on select "Select a membership plan Create new Membership Plan 3 CLASSES A WEEK - $55 week…" at bounding box center [321, 102] width 454 height 15
type input "One Class Pass $35"
select select "1"
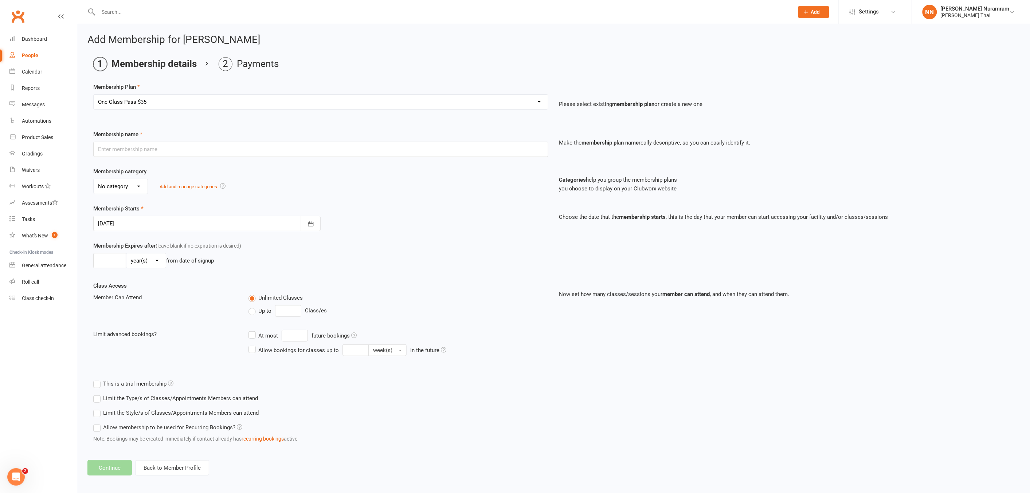
type input "1"
select select "1"
type input "1"
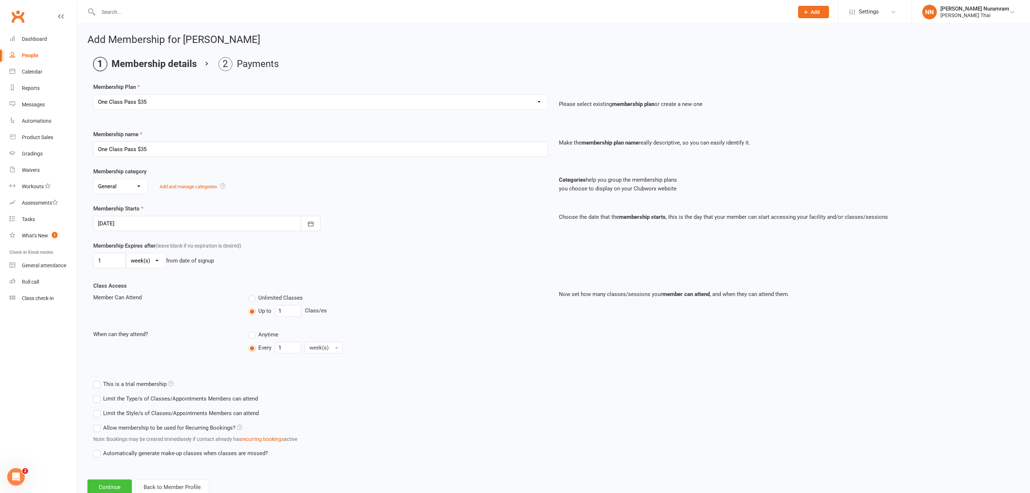
click at [109, 483] on button "Continue" at bounding box center [109, 487] width 44 height 15
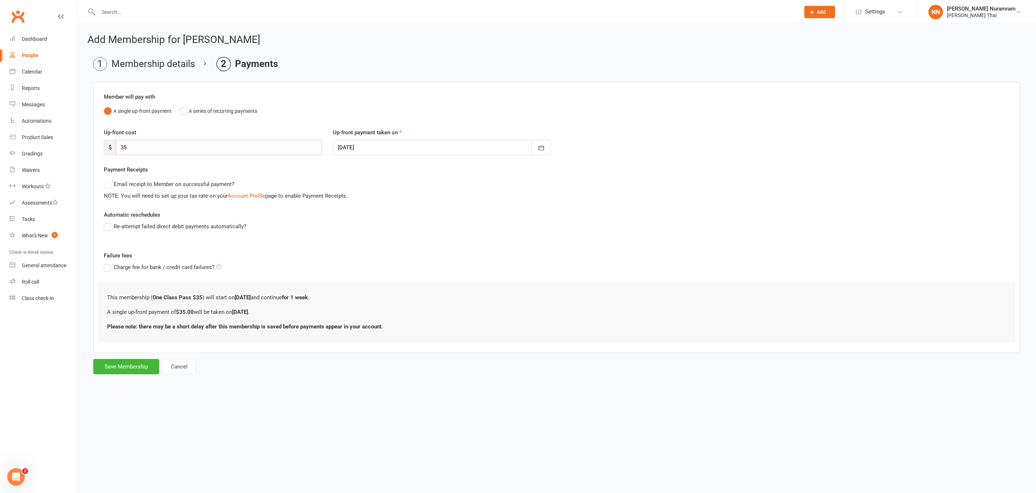
click at [137, 145] on input "35" at bounding box center [219, 147] width 206 height 15
type input "3"
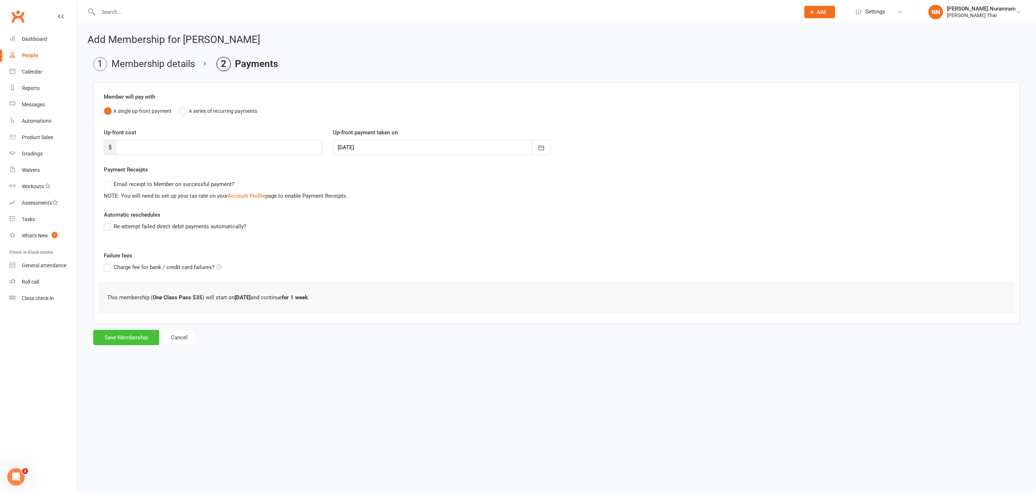
click at [132, 334] on button "Save Membership" at bounding box center [126, 337] width 66 height 15
type input "0"
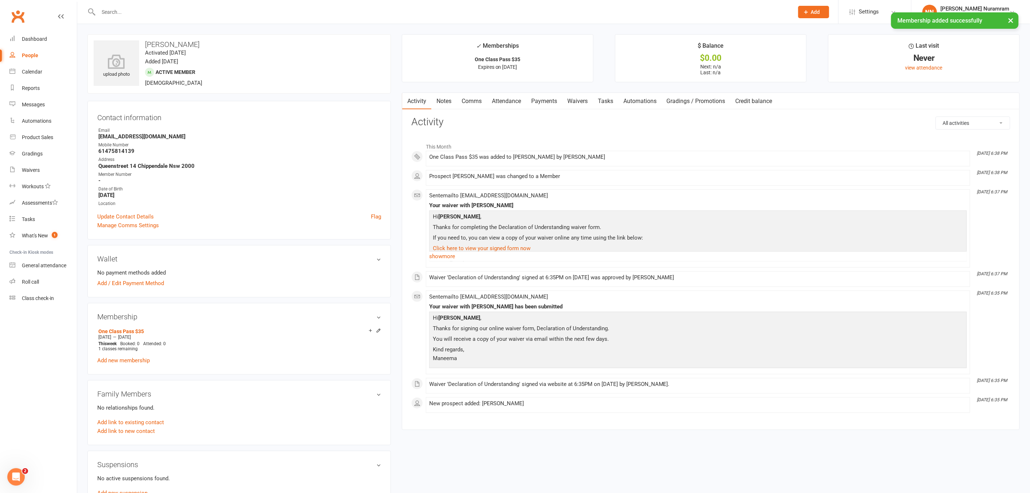
click at [544, 102] on link "Payments" at bounding box center [544, 101] width 36 height 17
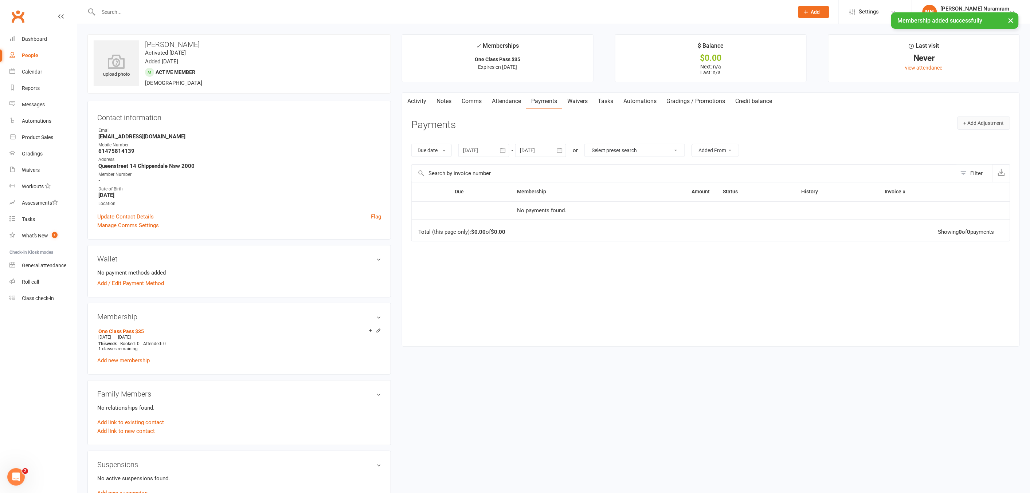
click at [977, 125] on button "+ Add Adjustment" at bounding box center [983, 123] width 53 height 13
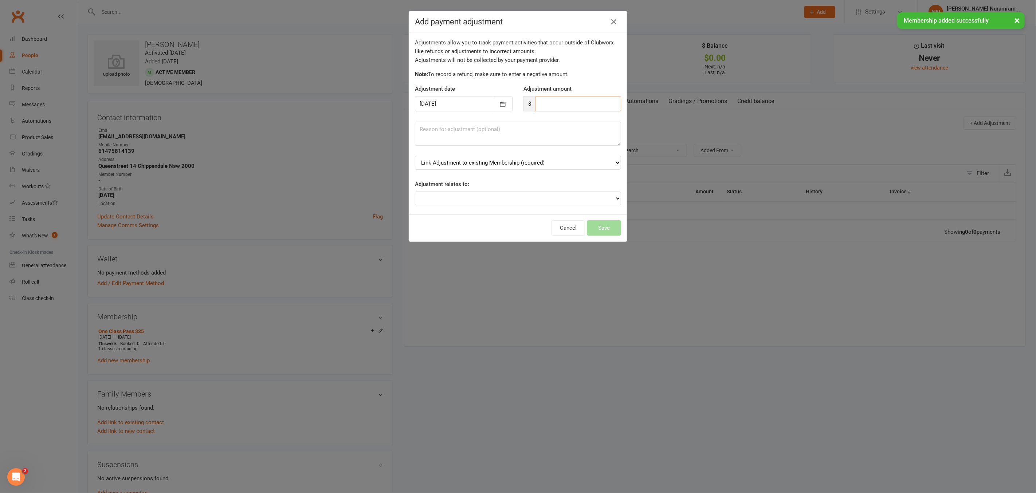
click at [565, 104] on input "number" at bounding box center [579, 103] width 86 height 15
type input "35"
click at [524, 163] on select "Link Adjustment to existing Membership (required) One Class Pass $35 (starts: […" at bounding box center [518, 163] width 206 height 14
select select "0"
click at [415, 156] on select "Link Adjustment to existing Membership (required) One Class Pass $35 (starts: […" at bounding box center [518, 163] width 206 height 14
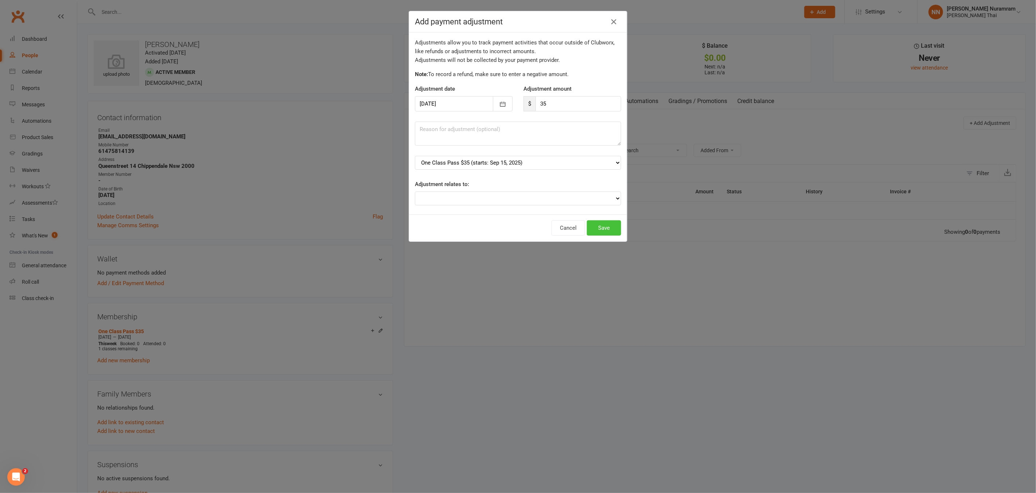
click at [602, 228] on button "Save" at bounding box center [604, 227] width 34 height 15
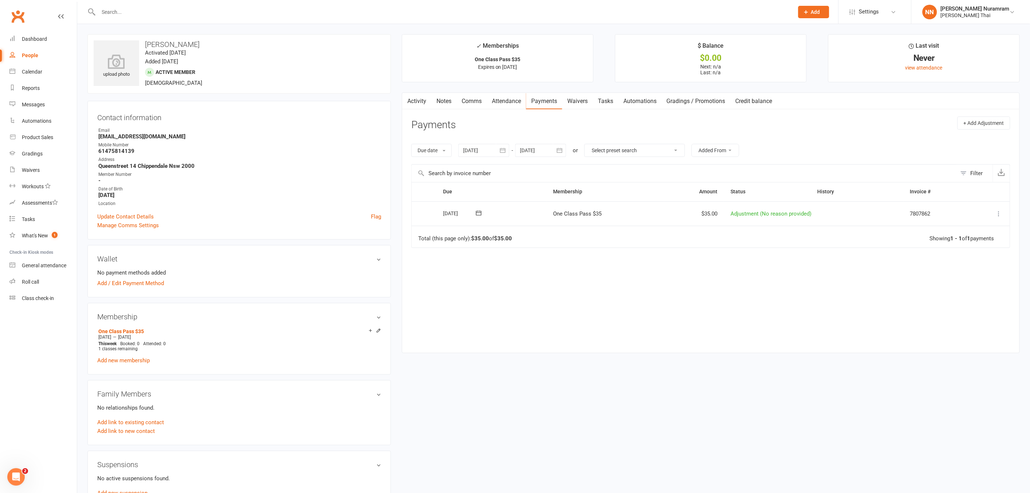
drag, startPoint x: 146, startPoint y: 42, endPoint x: 207, endPoint y: 44, distance: 60.5
click at [207, 44] on h3 "[PERSON_NAME]" at bounding box center [239, 44] width 291 height 8
copy h3 "[PERSON_NAME]"
click at [129, 6] on div at bounding box center [437, 12] width 701 height 24
click at [114, 13] on input "text" at bounding box center [442, 12] width 693 height 10
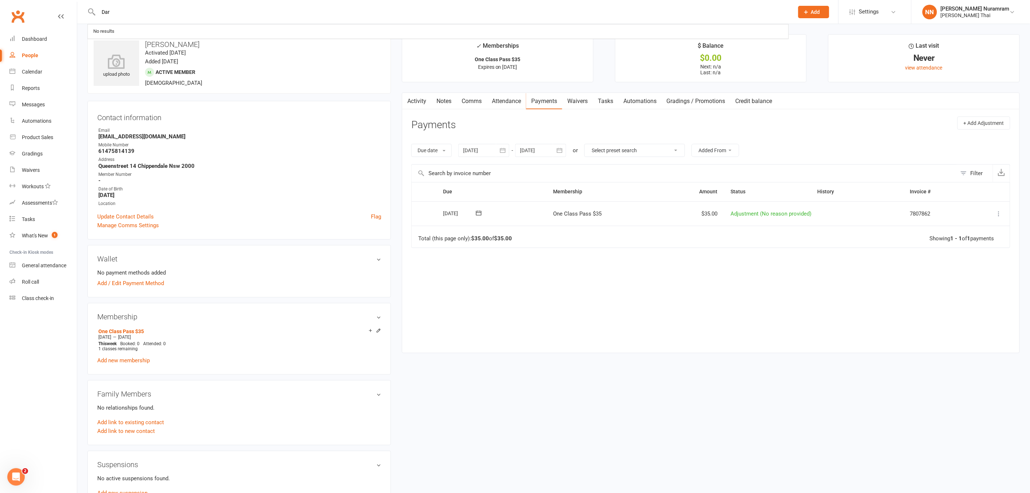
type input "Dar"
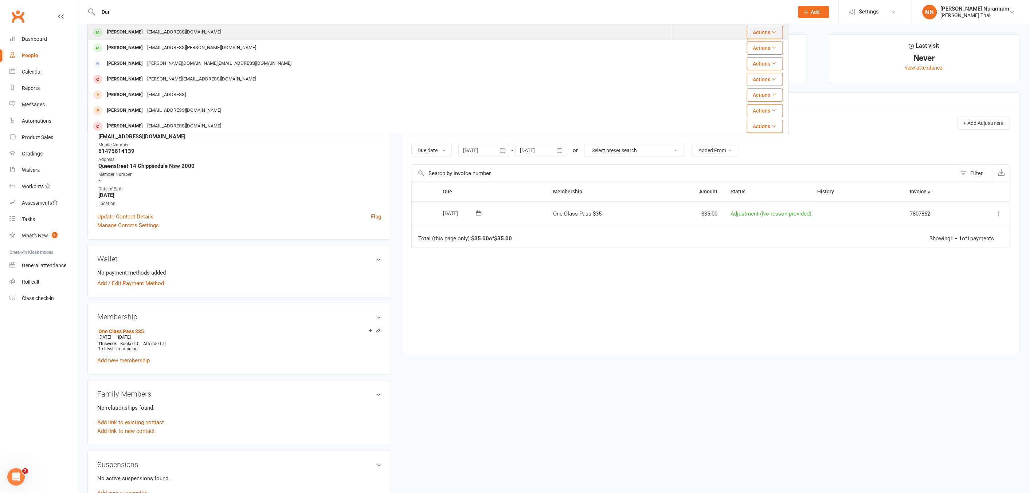
click at [164, 30] on div "[EMAIL_ADDRESS][DOMAIN_NAME]" at bounding box center [184, 32] width 78 height 11
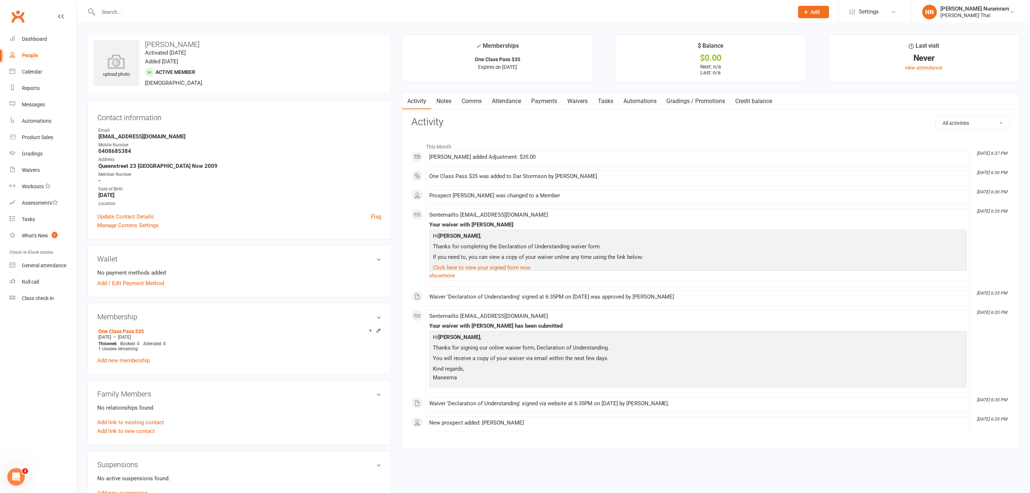
click at [162, 45] on h3 "[PERSON_NAME]" at bounding box center [239, 44] width 291 height 8
copy h3 "[PERSON_NAME]"
click at [111, 8] on input "text" at bounding box center [442, 12] width 693 height 10
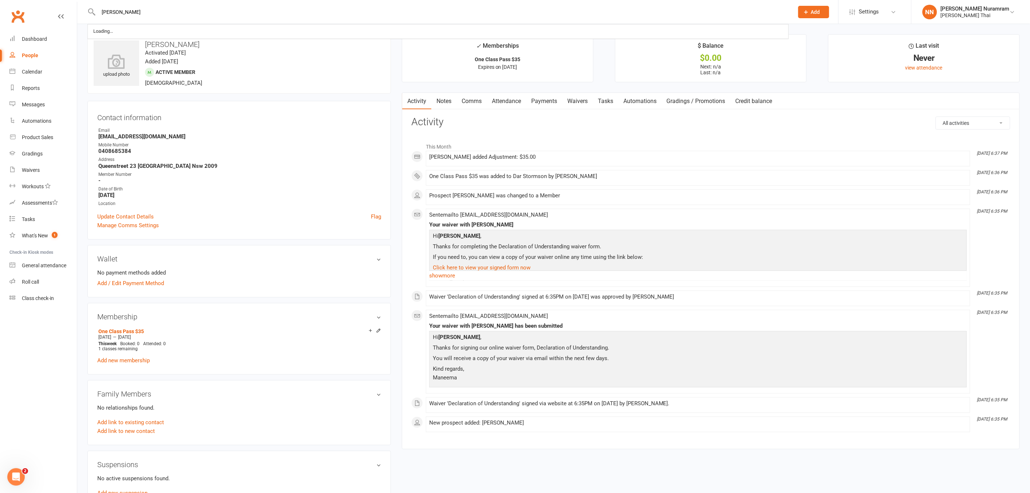
type input "[PERSON_NAME]"
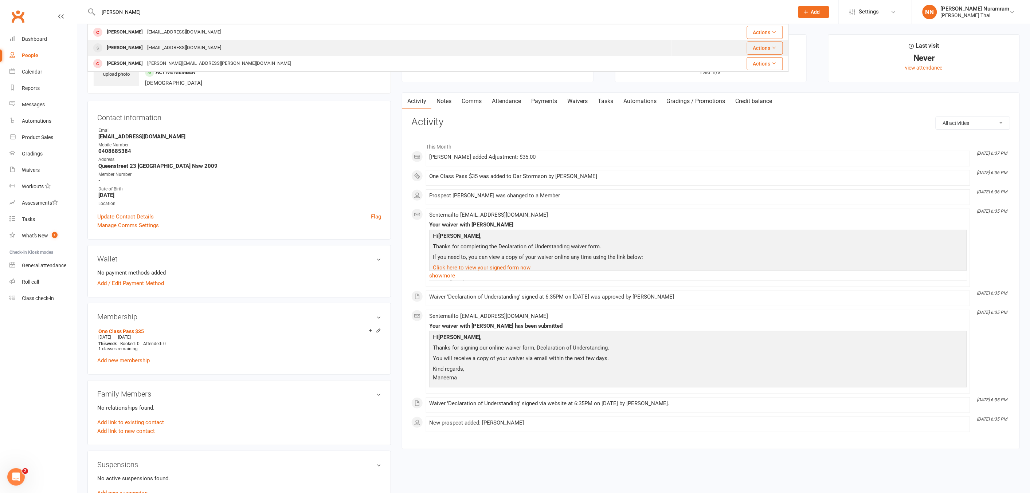
click at [145, 47] on div "[EMAIL_ADDRESS][DOMAIN_NAME]" at bounding box center [184, 48] width 78 height 11
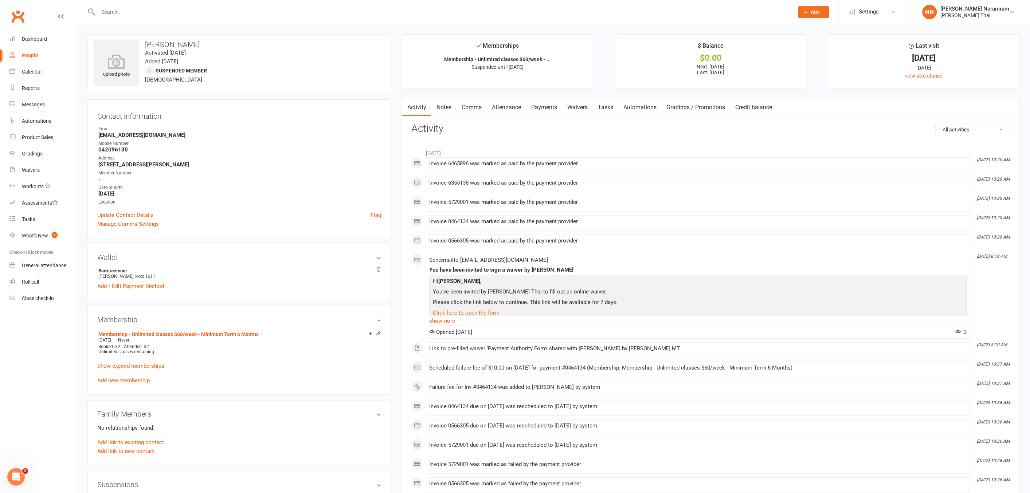
click at [547, 106] on link "Payments" at bounding box center [544, 107] width 36 height 17
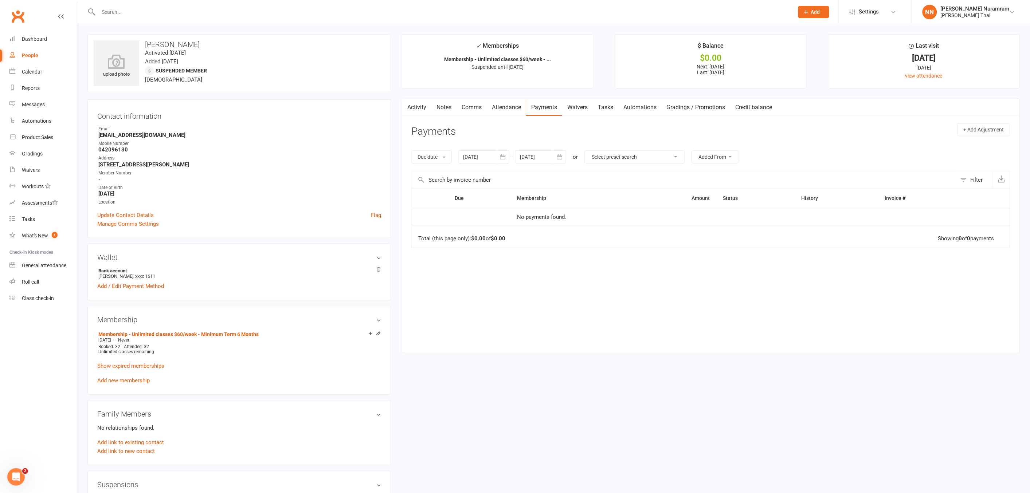
click at [414, 106] on link "Activity" at bounding box center [416, 107] width 29 height 17
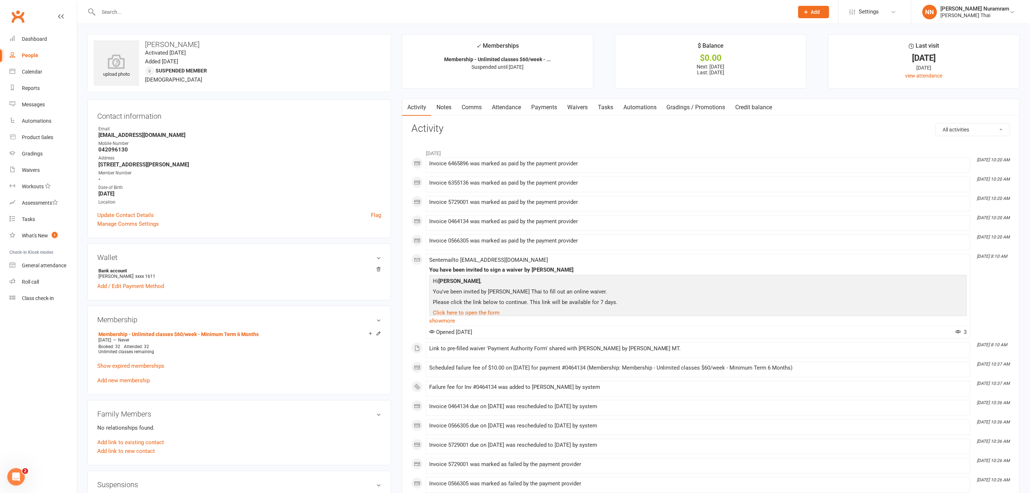
click at [545, 107] on link "Payments" at bounding box center [544, 107] width 36 height 17
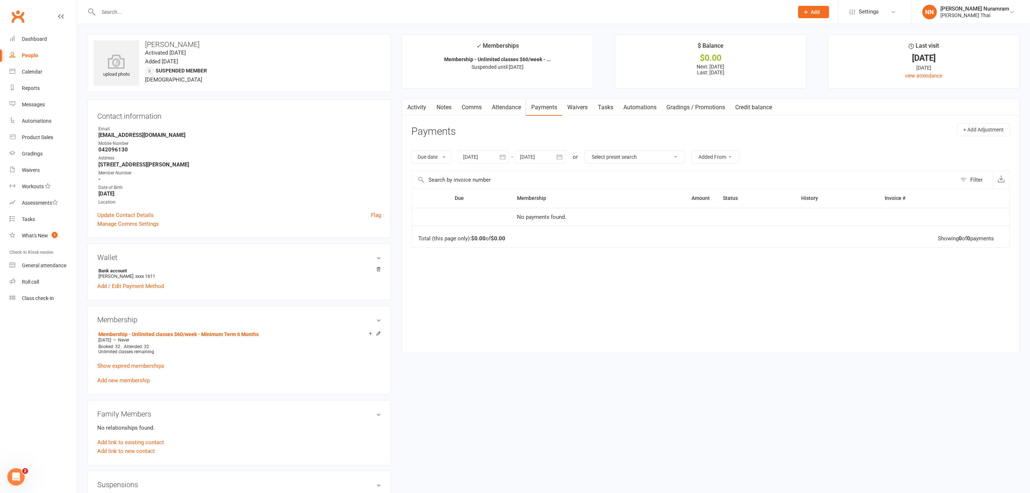
click at [110, 9] on input "text" at bounding box center [442, 12] width 693 height 10
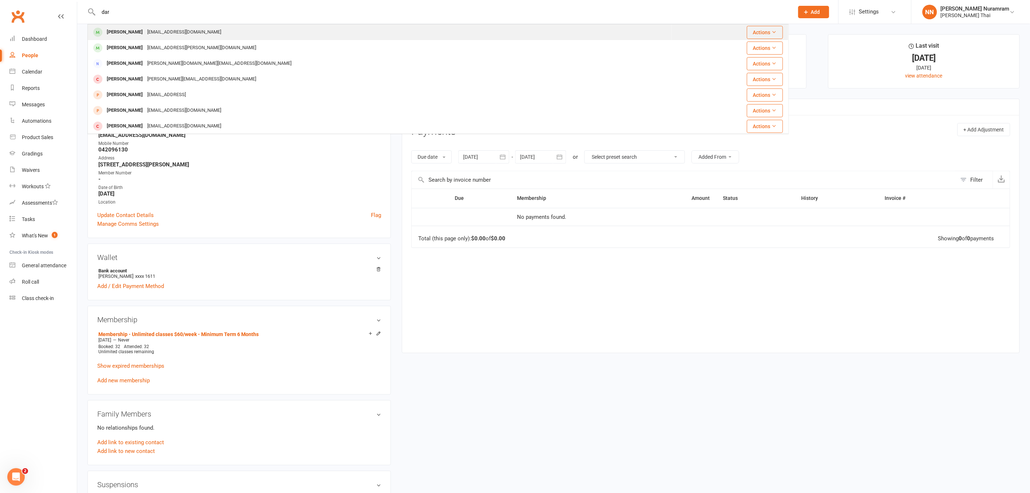
type input "dar"
click at [157, 31] on div "[EMAIL_ADDRESS][DOMAIN_NAME]" at bounding box center [184, 32] width 78 height 11
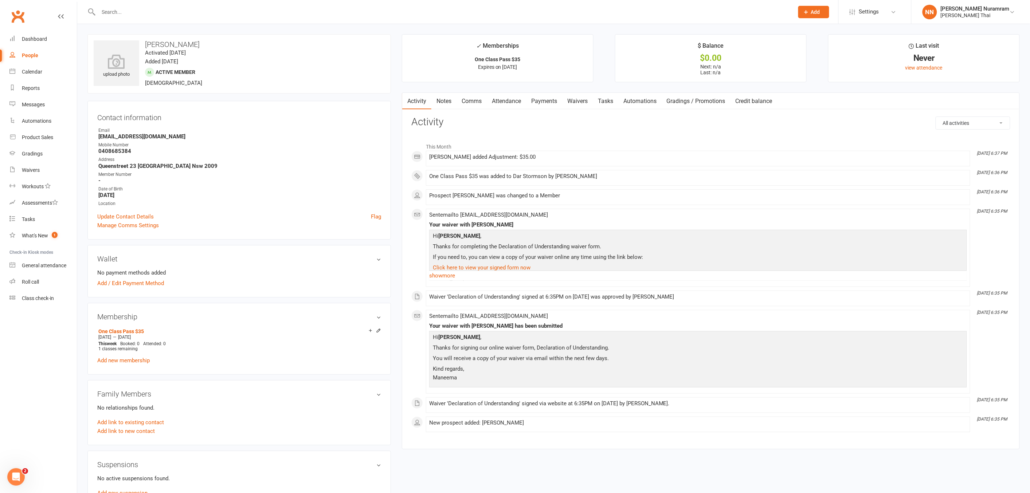
click at [127, 10] on input "text" at bounding box center [442, 12] width 693 height 10
type input "[PERSON_NAME]"
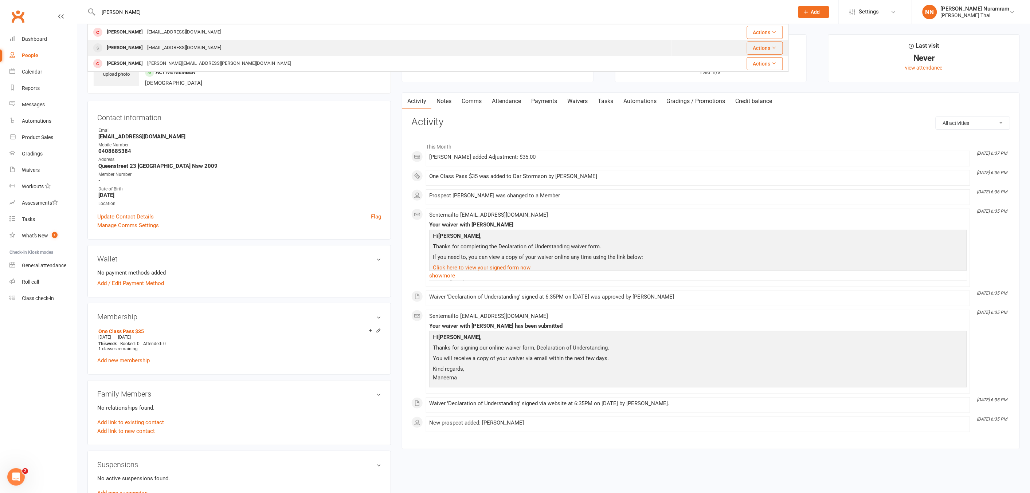
click at [134, 50] on div "[PERSON_NAME]" at bounding box center [125, 48] width 40 height 11
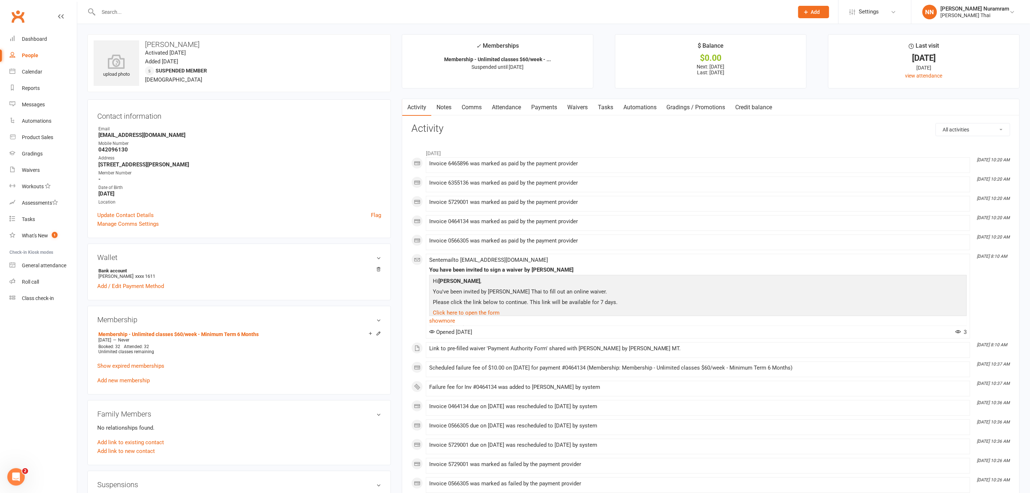
click at [539, 107] on link "Payments" at bounding box center [544, 107] width 36 height 17
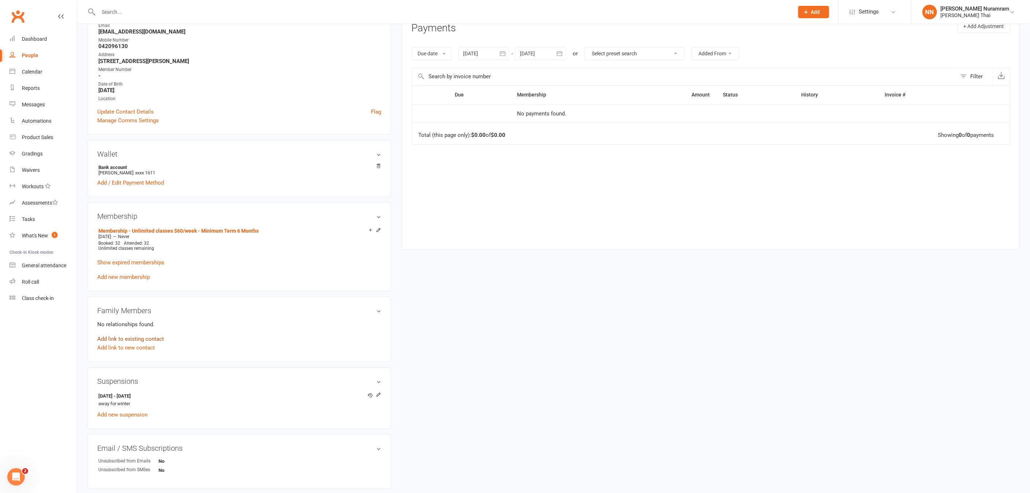
scroll to position [121, 0]
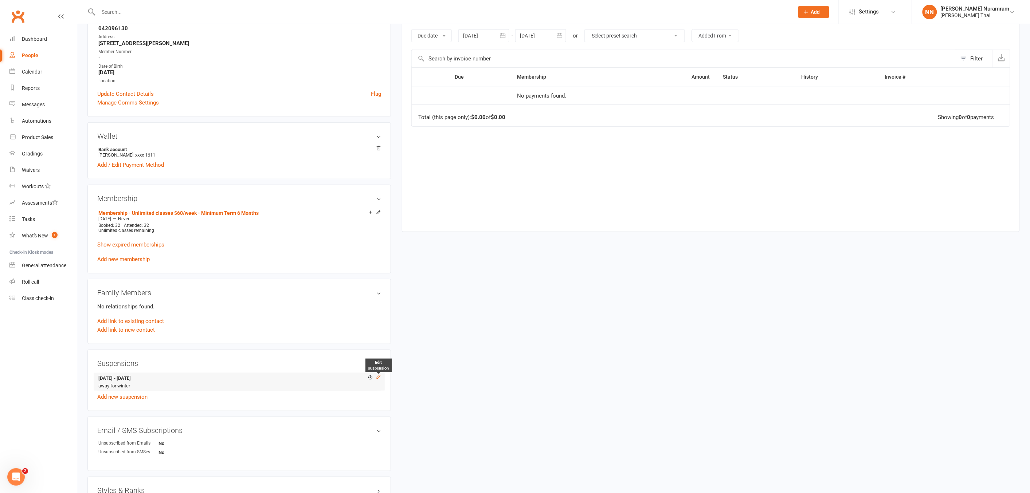
click at [376, 378] on icon at bounding box center [378, 377] width 5 height 5
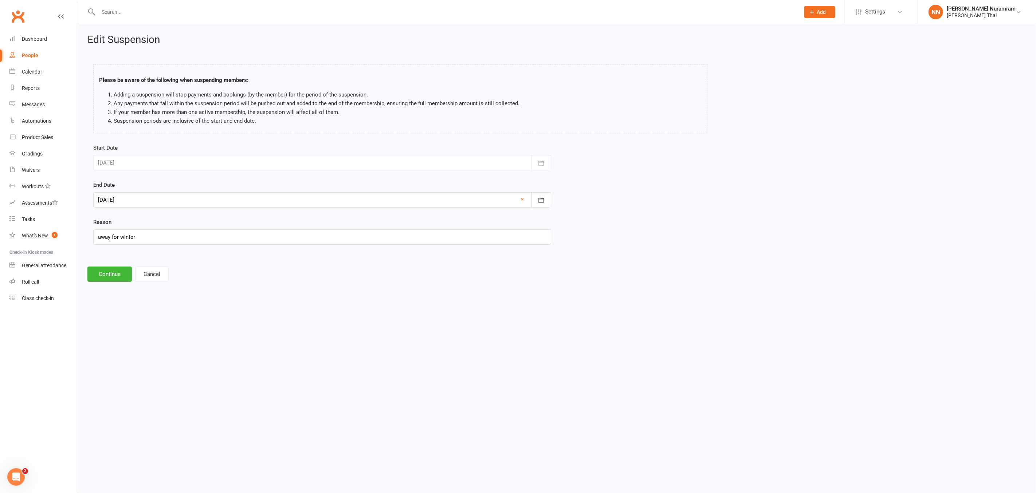
click at [179, 203] on div at bounding box center [322, 199] width 458 height 15
click at [102, 221] on icon "button" at bounding box center [104, 219] width 5 height 6
click at [124, 274] on span "14" at bounding box center [123, 274] width 6 height 6
type input "[DATE]"
click at [124, 274] on button "Continue" at bounding box center [109, 274] width 44 height 15
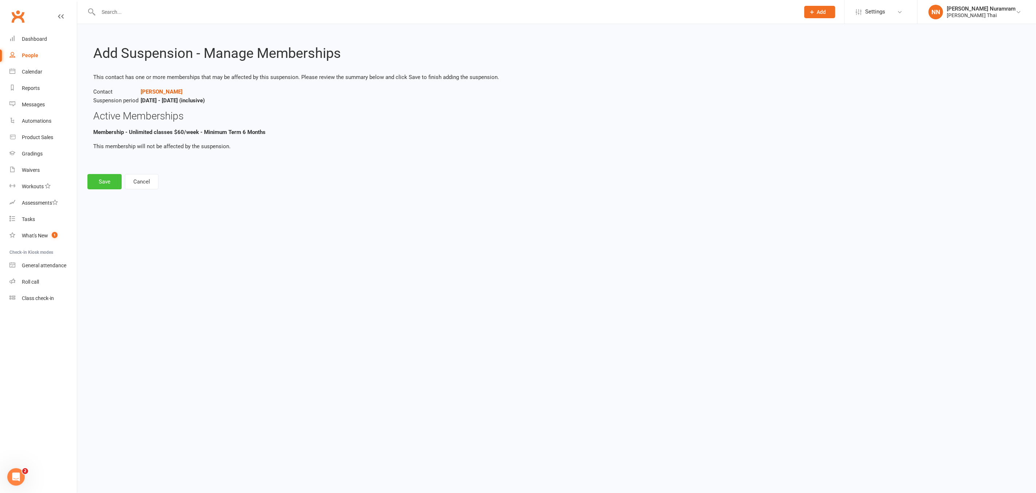
click at [108, 183] on button "Save" at bounding box center [104, 181] width 34 height 15
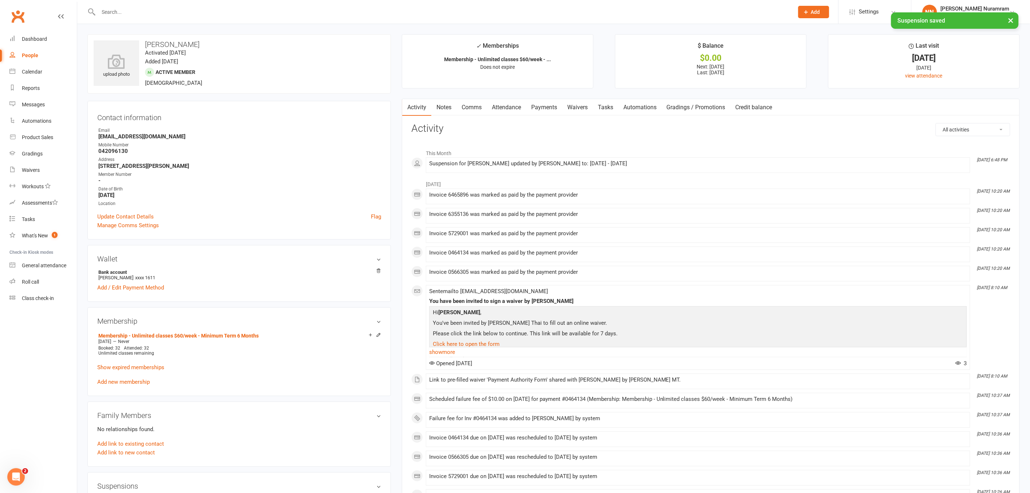
click at [551, 114] on link "Payments" at bounding box center [544, 107] width 36 height 17
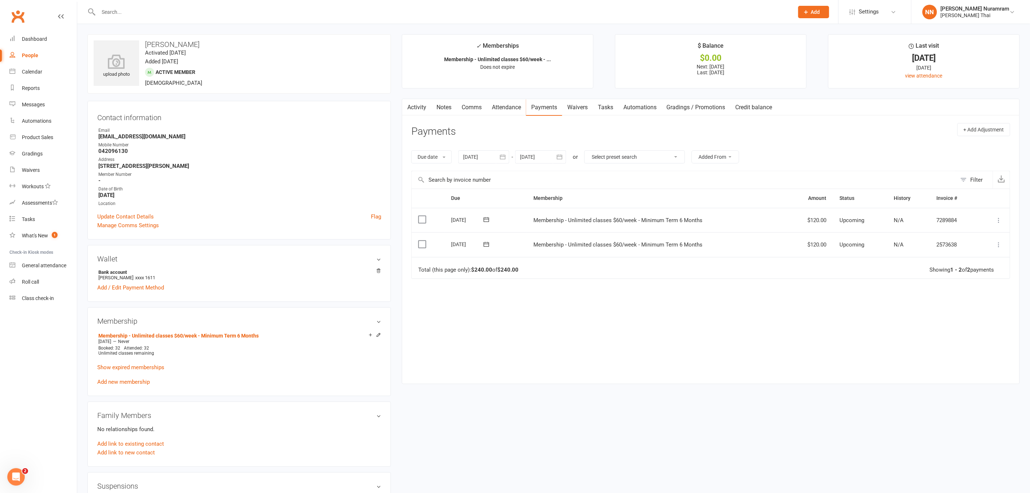
click at [996, 247] on icon at bounding box center [998, 244] width 7 height 7
click at [940, 345] on link "Process now" at bounding box center [960, 346] width 86 height 15
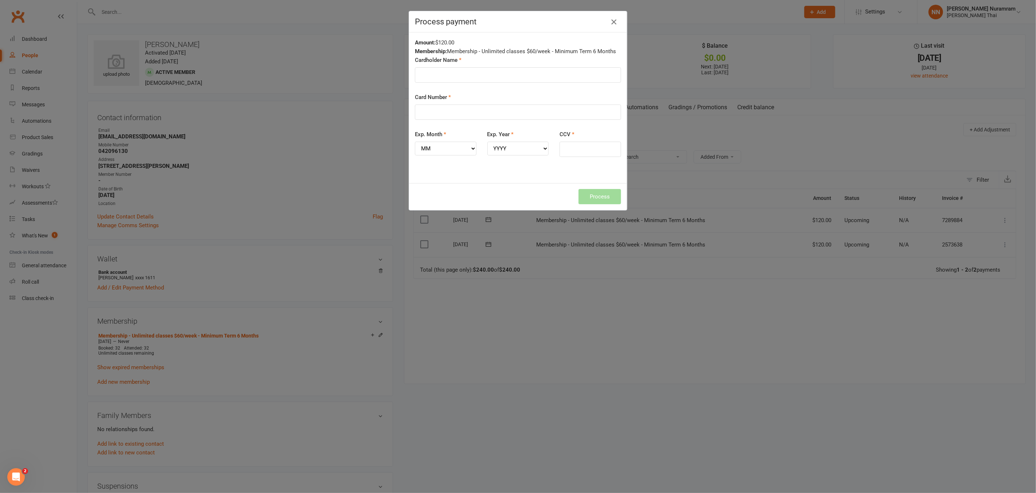
click at [615, 19] on button "button" at bounding box center [614, 22] width 12 height 12
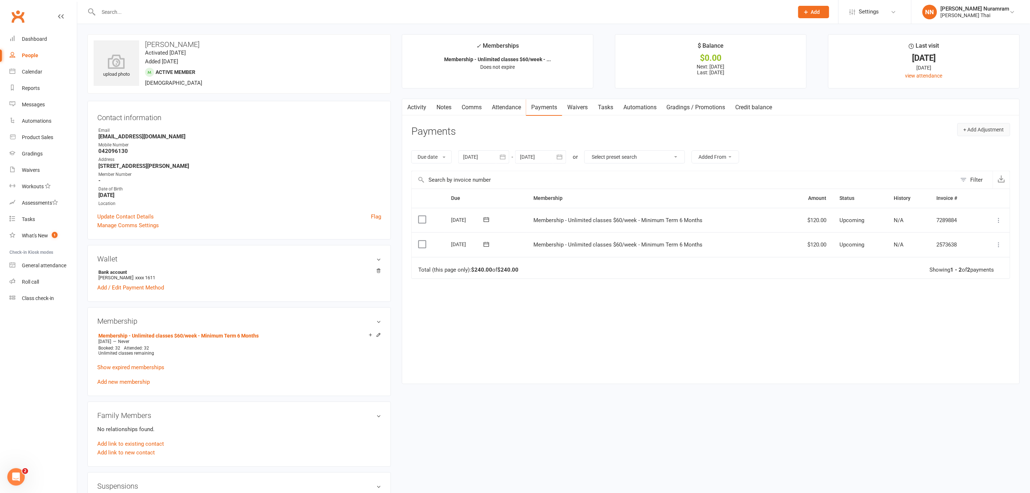
click at [975, 133] on button "+ Add Adjustment" at bounding box center [983, 129] width 53 height 13
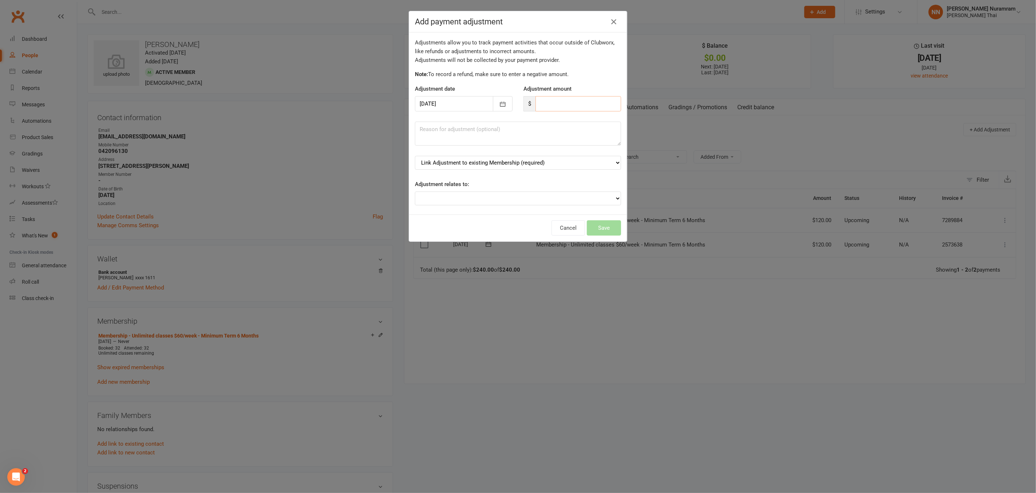
click at [547, 101] on input "number" at bounding box center [579, 103] width 86 height 15
type input "20"
click at [472, 167] on select "Link Adjustment to existing Membership (required) Membership - Unlimited classe…" at bounding box center [518, 163] width 206 height 14
click at [610, 23] on icon "button" at bounding box center [614, 21] width 9 height 9
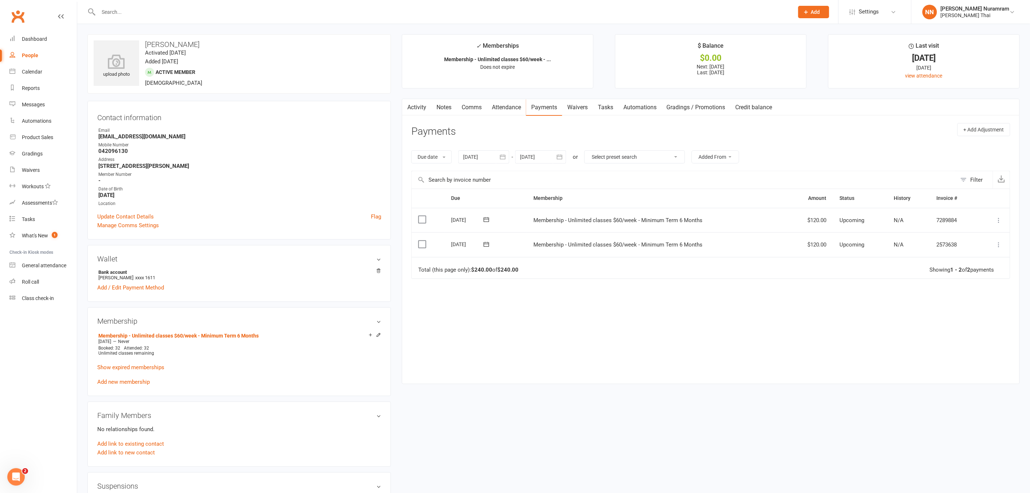
click at [166, 13] on input "text" at bounding box center [442, 12] width 693 height 10
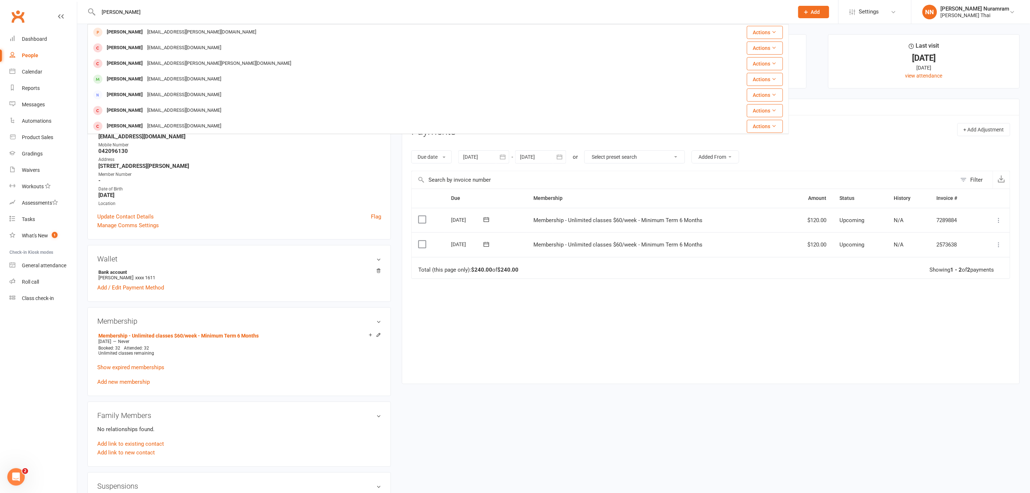
type input "[PERSON_NAME]"
click at [187, 78] on div "[EMAIL_ADDRESS][DOMAIN_NAME]" at bounding box center [184, 79] width 78 height 11
